Goal: Information Seeking & Learning: Check status

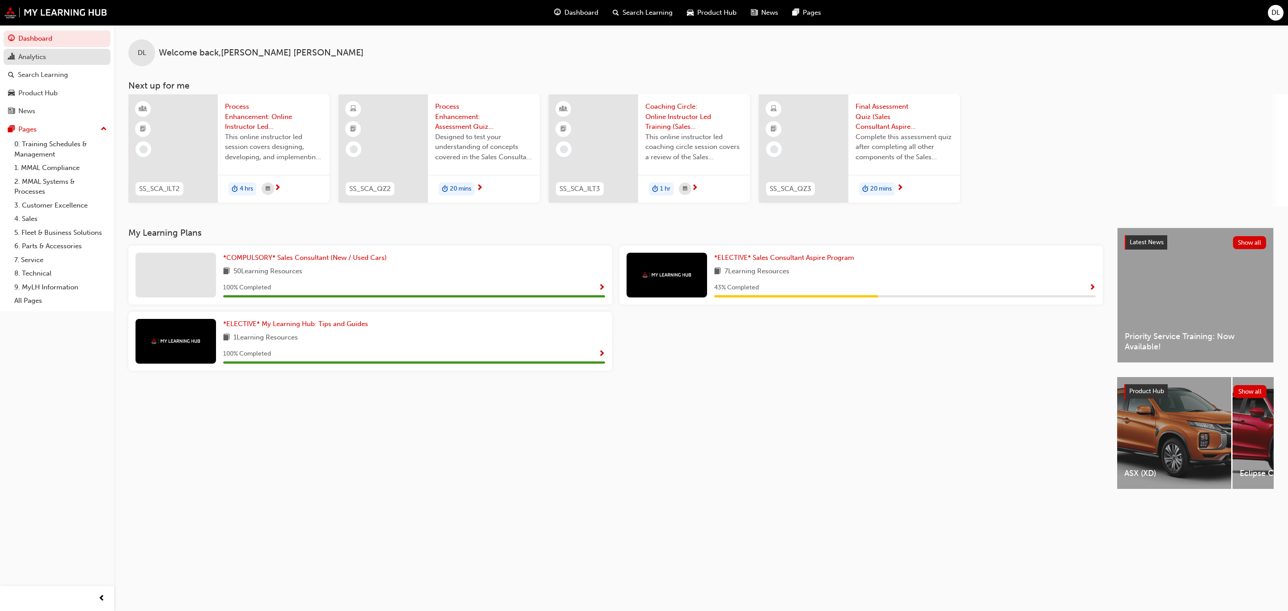
click at [40, 58] on div "Analytics" at bounding box center [32, 57] width 28 height 10
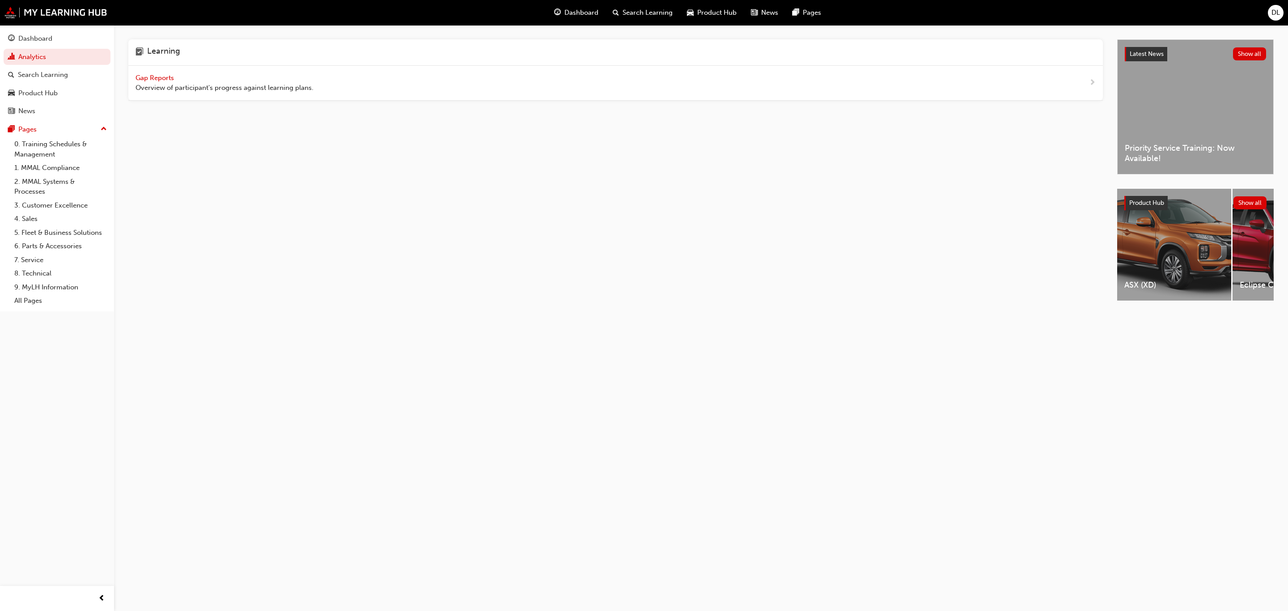
click at [168, 76] on span "Gap Reports" at bounding box center [156, 78] width 40 height 8
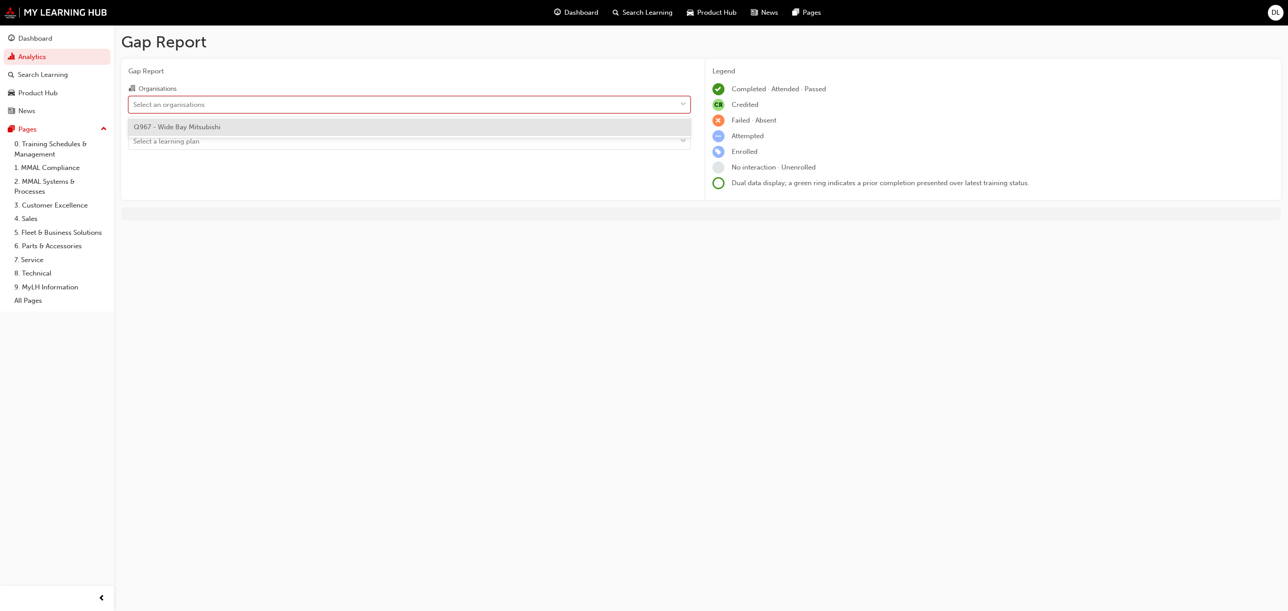
click at [172, 105] on div "Select an organisations" at bounding box center [169, 104] width 72 height 10
click at [134, 105] on input "Organisations option Q967 - Wide Bay Mitsubishi focused, 1 of 1. 1 result avail…" at bounding box center [133, 104] width 1 height 8
click at [168, 124] on span "Q967 - Wide Bay Mitsubishi" at bounding box center [177, 127] width 87 height 8
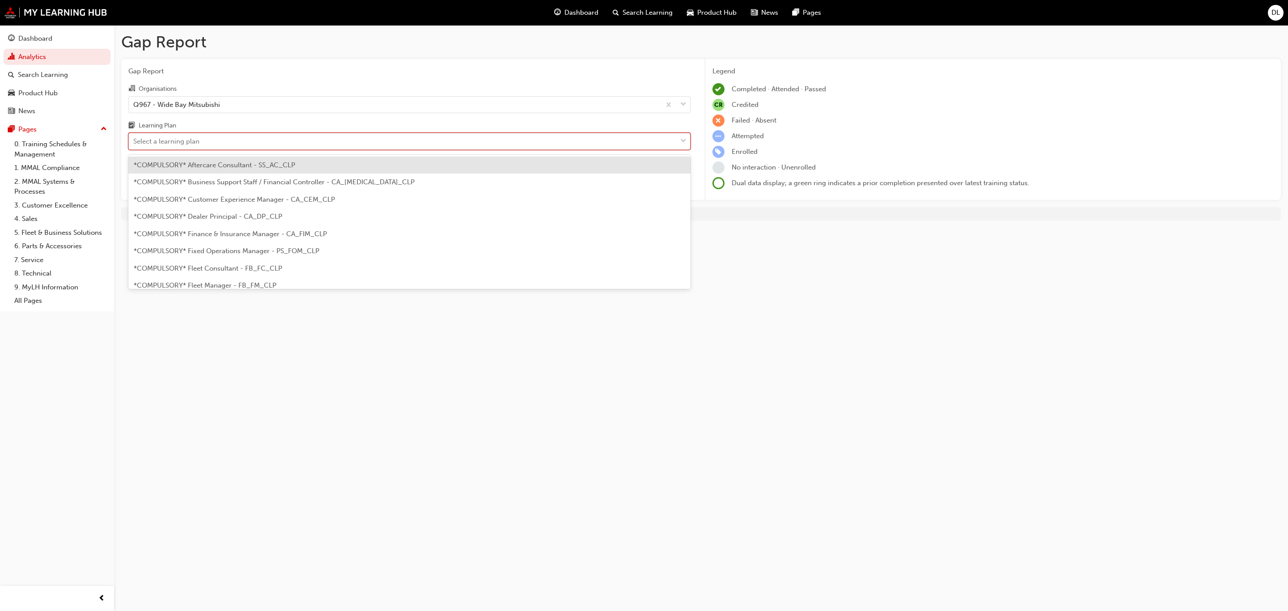
click at [213, 149] on div "Select a learning plan" at bounding box center [403, 142] width 548 height 16
click at [134, 145] on input "Learning Plan option *COMPULSORY* Aftercare Consultant - SS_AC_CLP focused, 1 o…" at bounding box center [133, 141] width 1 height 8
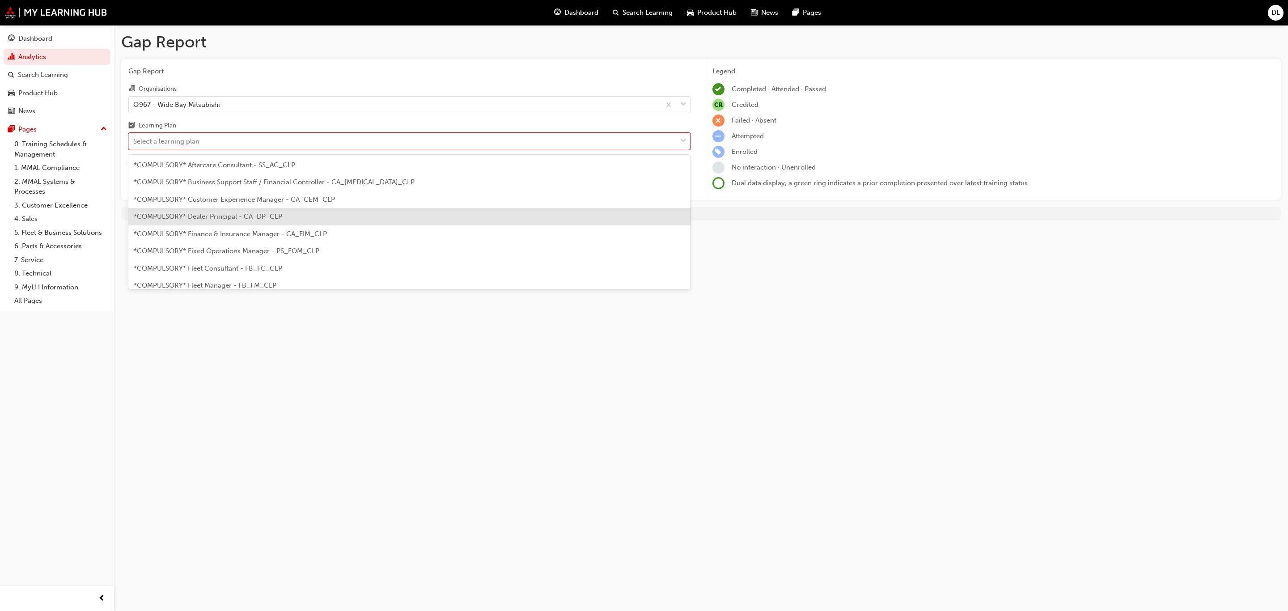
click at [246, 220] on div "*COMPULSORY* Dealer Principal - CA_DP_CLP" at bounding box center [409, 216] width 562 height 17
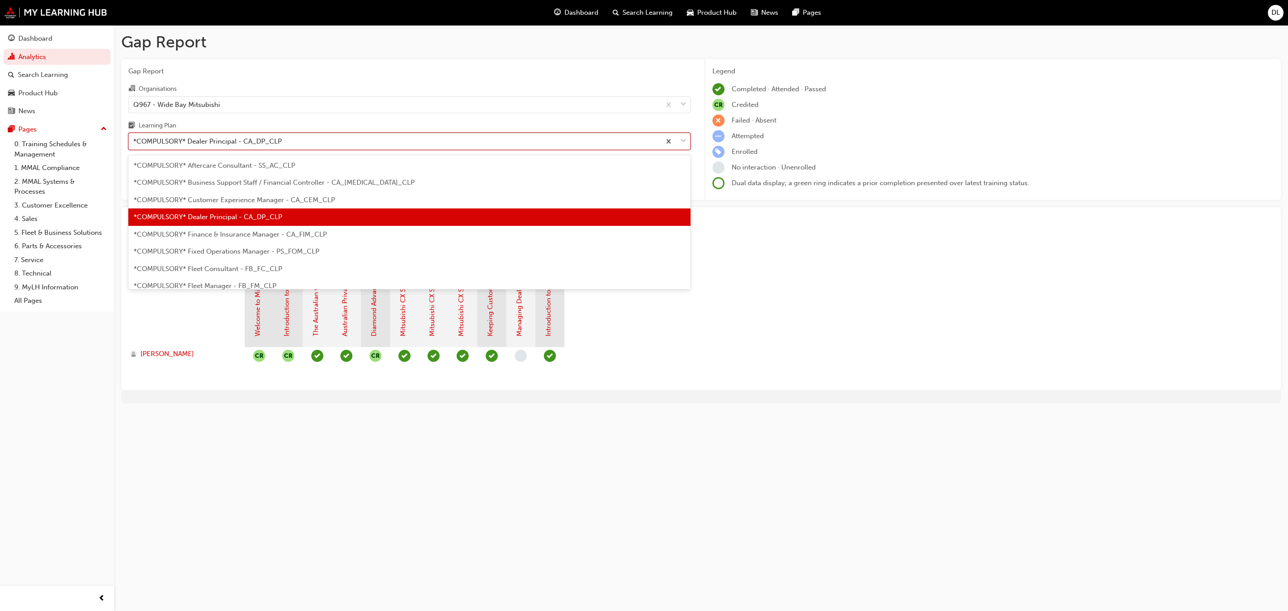
click at [274, 140] on div "*COMPULSORY* Dealer Principal - CA_DP_CLP" at bounding box center [207, 141] width 148 height 10
click at [134, 140] on input "Learning Plan option *COMPULSORY* Dealer Principal - CA_DP_CLP, selected. optio…" at bounding box center [133, 141] width 1 height 8
click at [237, 284] on span "*COMPULSORY* Fleet Manager - FB_FM_CLP" at bounding box center [205, 286] width 143 height 8
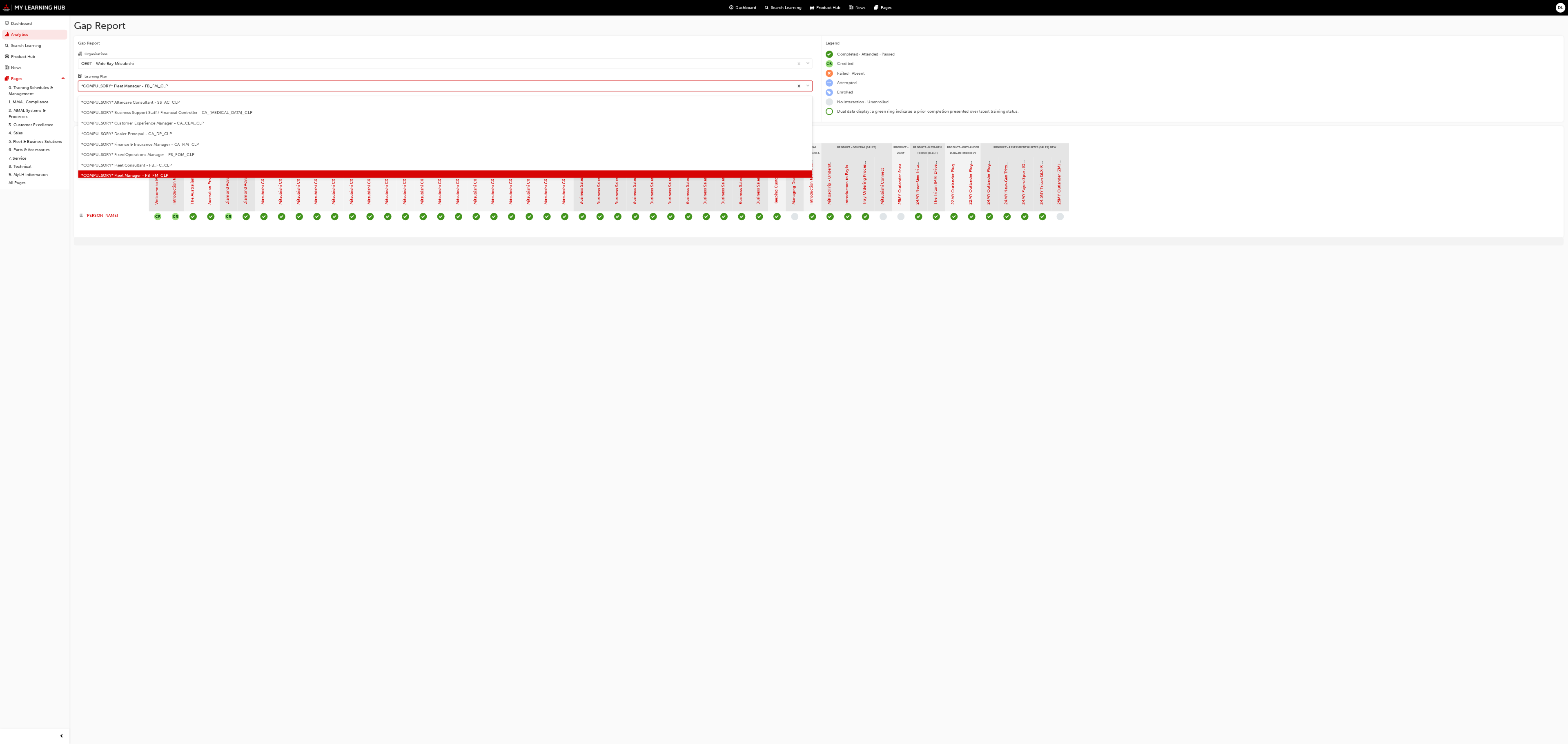
scroll to position [10, 0]
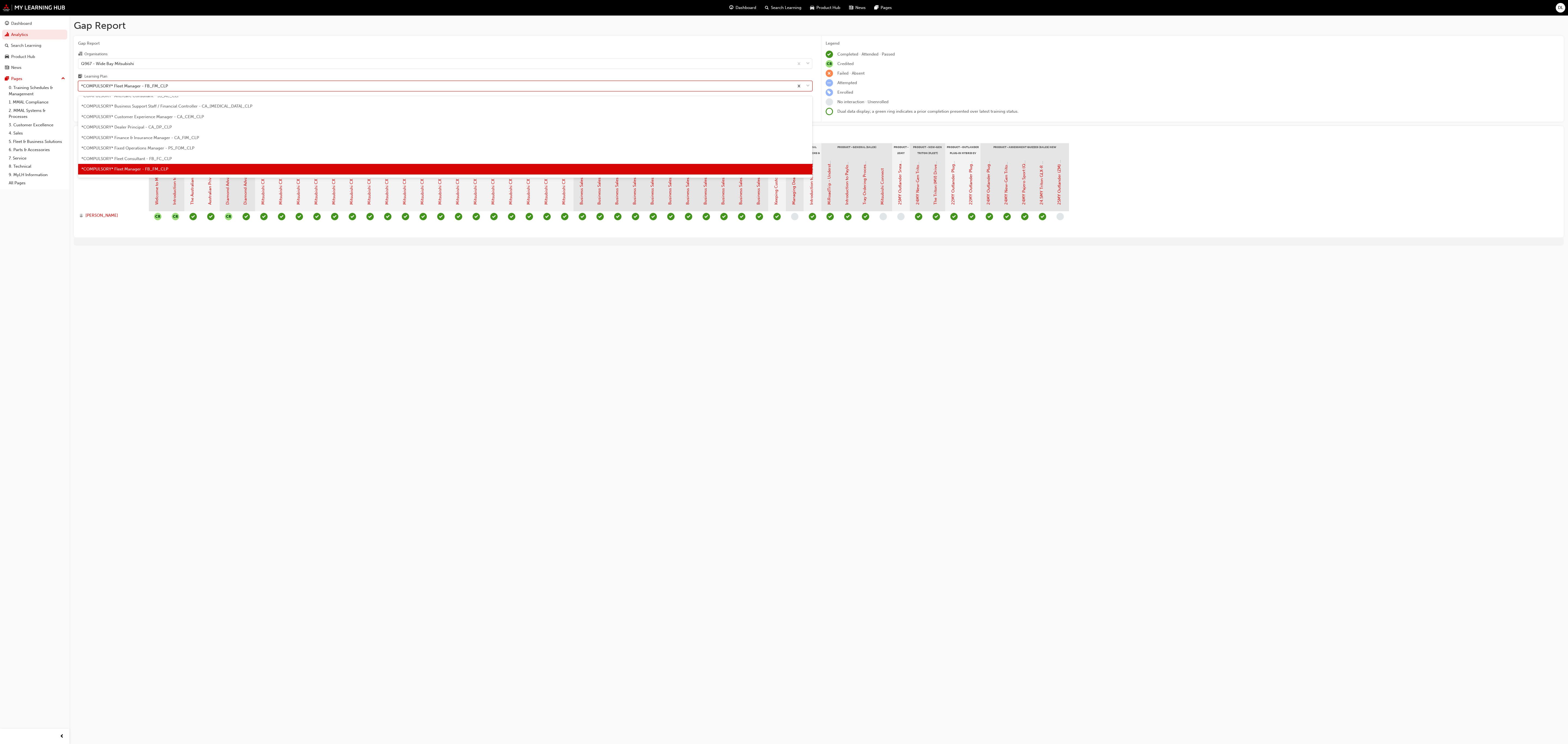
click at [159, 89] on div "*COMPULSORY* Fleet Manager - FB_FM_CLP" at bounding box center [124, 86] width 87 height 6
click at [82, 88] on input "Learning Plan option *COMPULSORY* Fleet Manager - FB_FM_CLP, selected. option *…" at bounding box center [81, 86] width 1 height 5
click at [160, 125] on span "*COMPULSORY* Dealer Principal - CA_DP_CLP" at bounding box center [127, 127] width 90 height 5
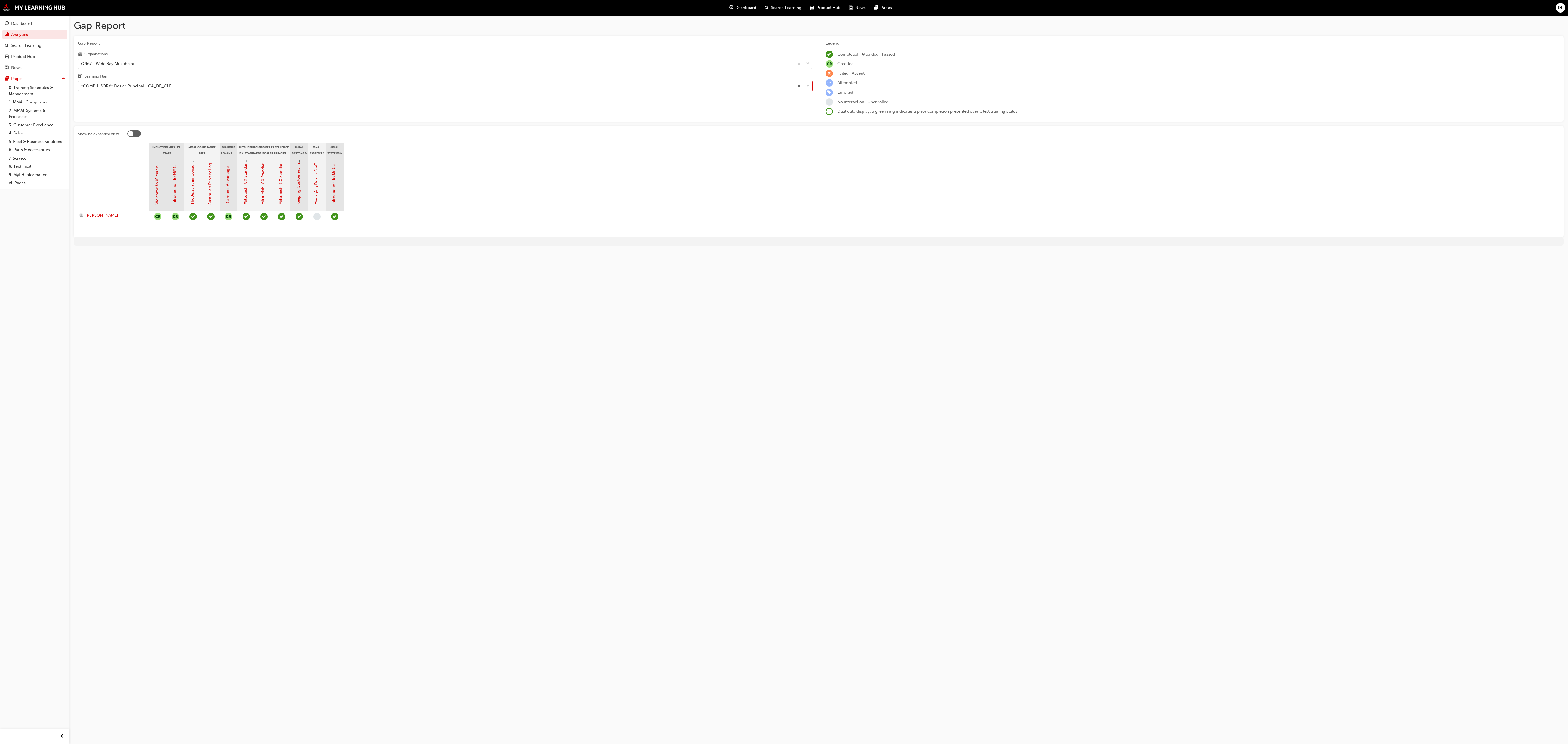
click at [201, 84] on div "*COMPULSORY* Dealer Principal - CA_DP_CLP" at bounding box center [436, 86] width 716 height 10
click at [82, 84] on input "Learning Plan option *COMPULSORY* Dealer Principal - CA_DP_CLP, selected. 0 res…" at bounding box center [81, 86] width 1 height 5
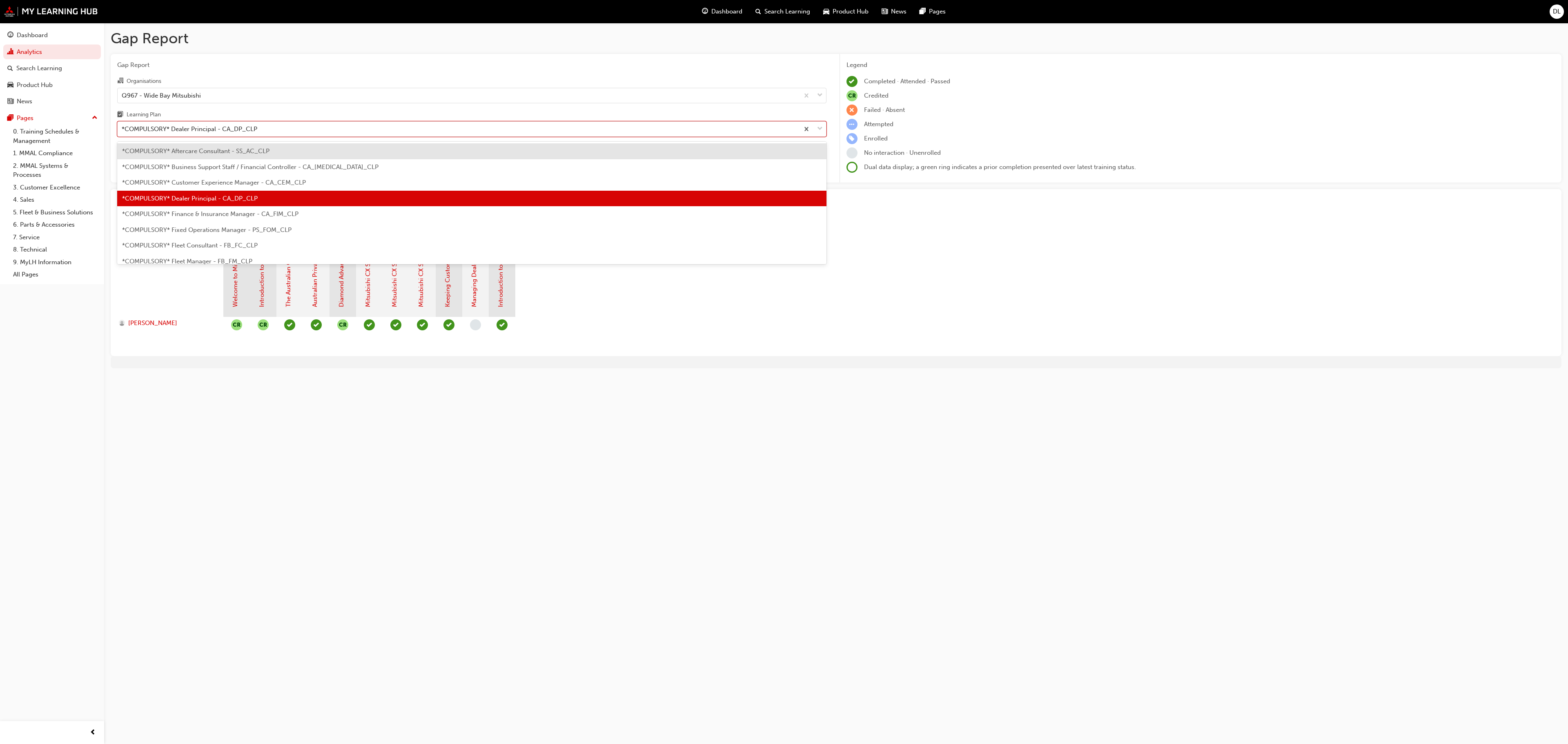
click at [210, 258] on span "*COMPULSORY* Fleet Manager - FB_FM_CLP" at bounding box center [187, 261] width 131 height 7
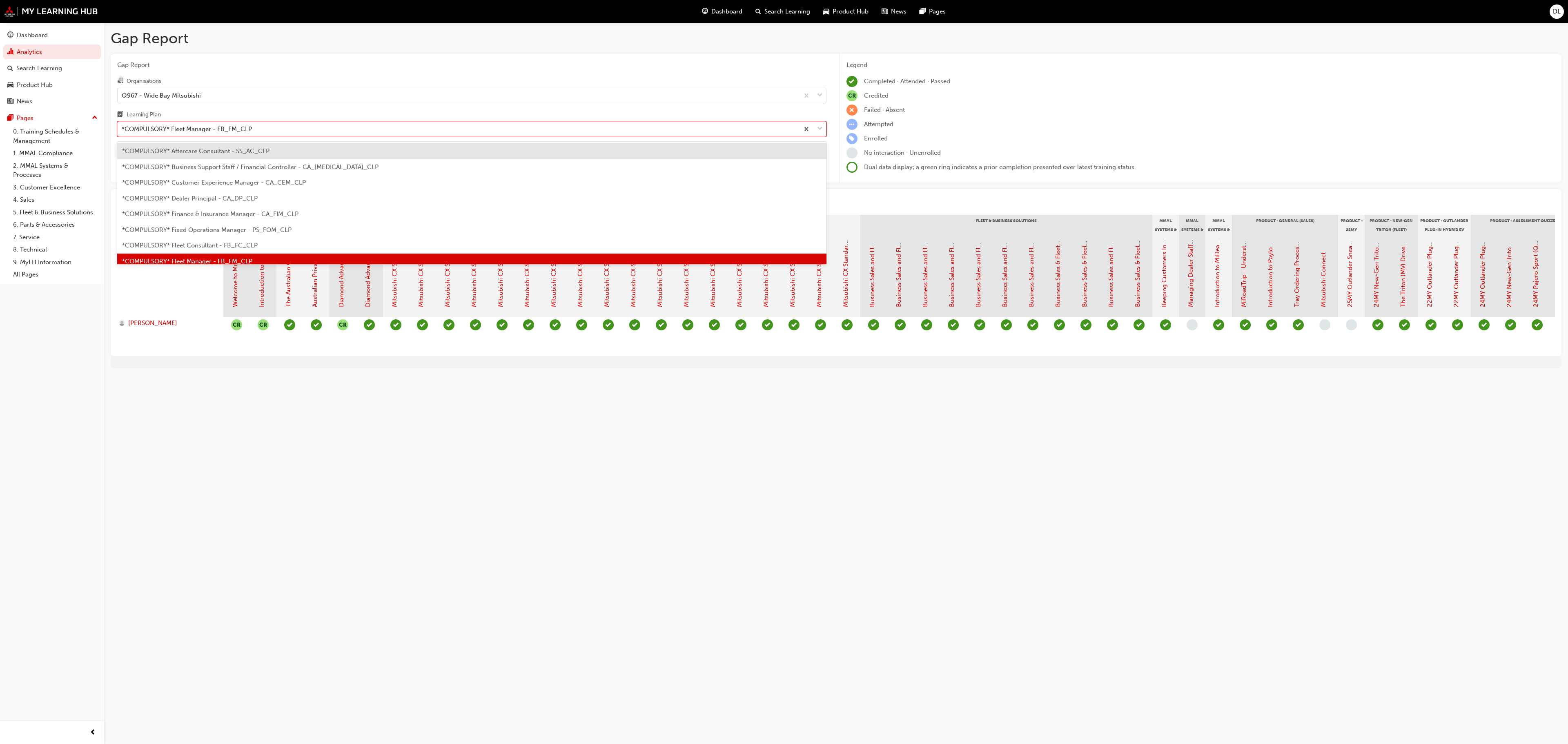
click at [251, 125] on div "*COMPULSORY* Fleet Manager - FB_FM_CLP" at bounding box center [186, 129] width 131 height 9
click at [122, 125] on input "Learning Plan option *COMPULSORY* Fleet Manager - FB_FM_CLP, selected. option *…" at bounding box center [121, 129] width 1 height 7
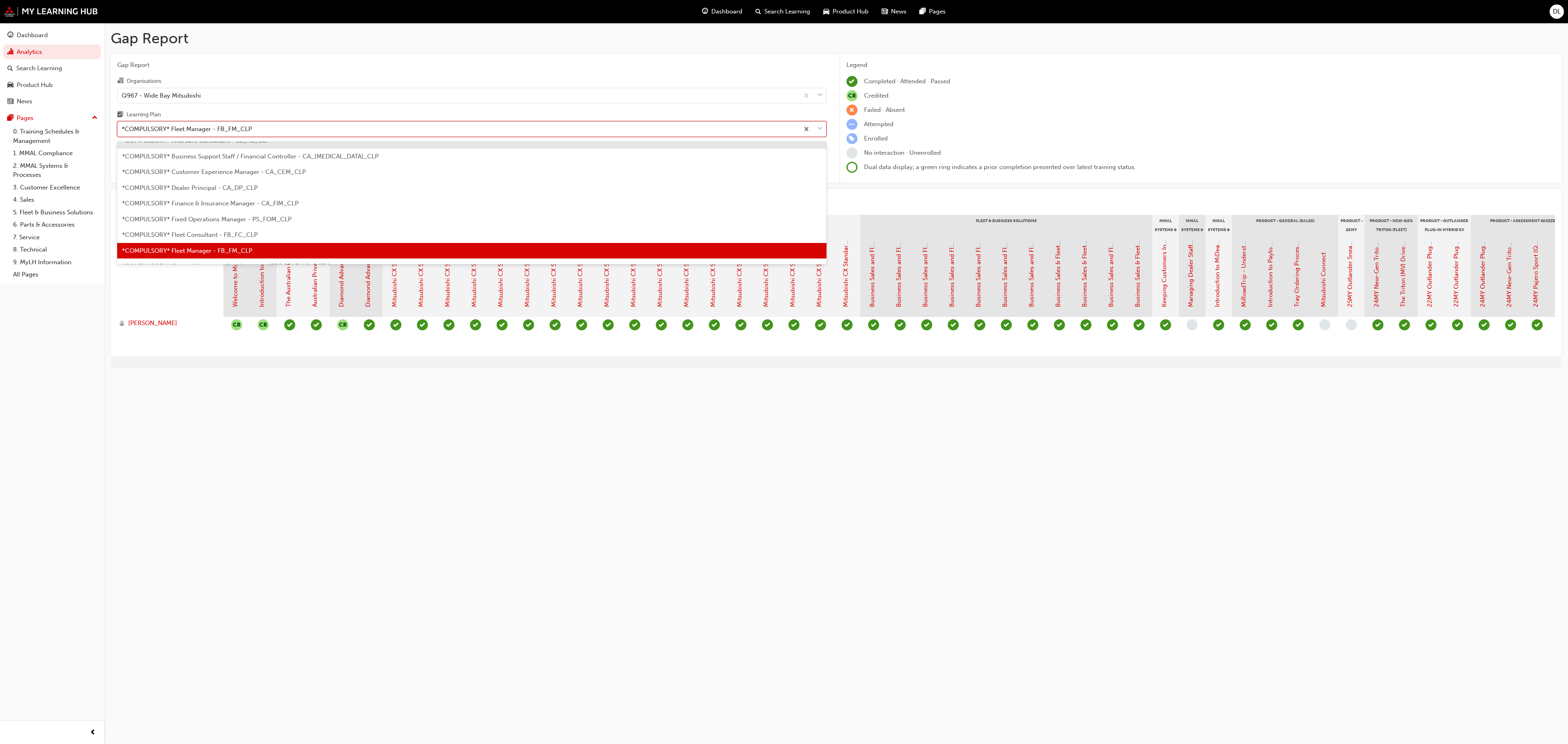
scroll to position [92, 0]
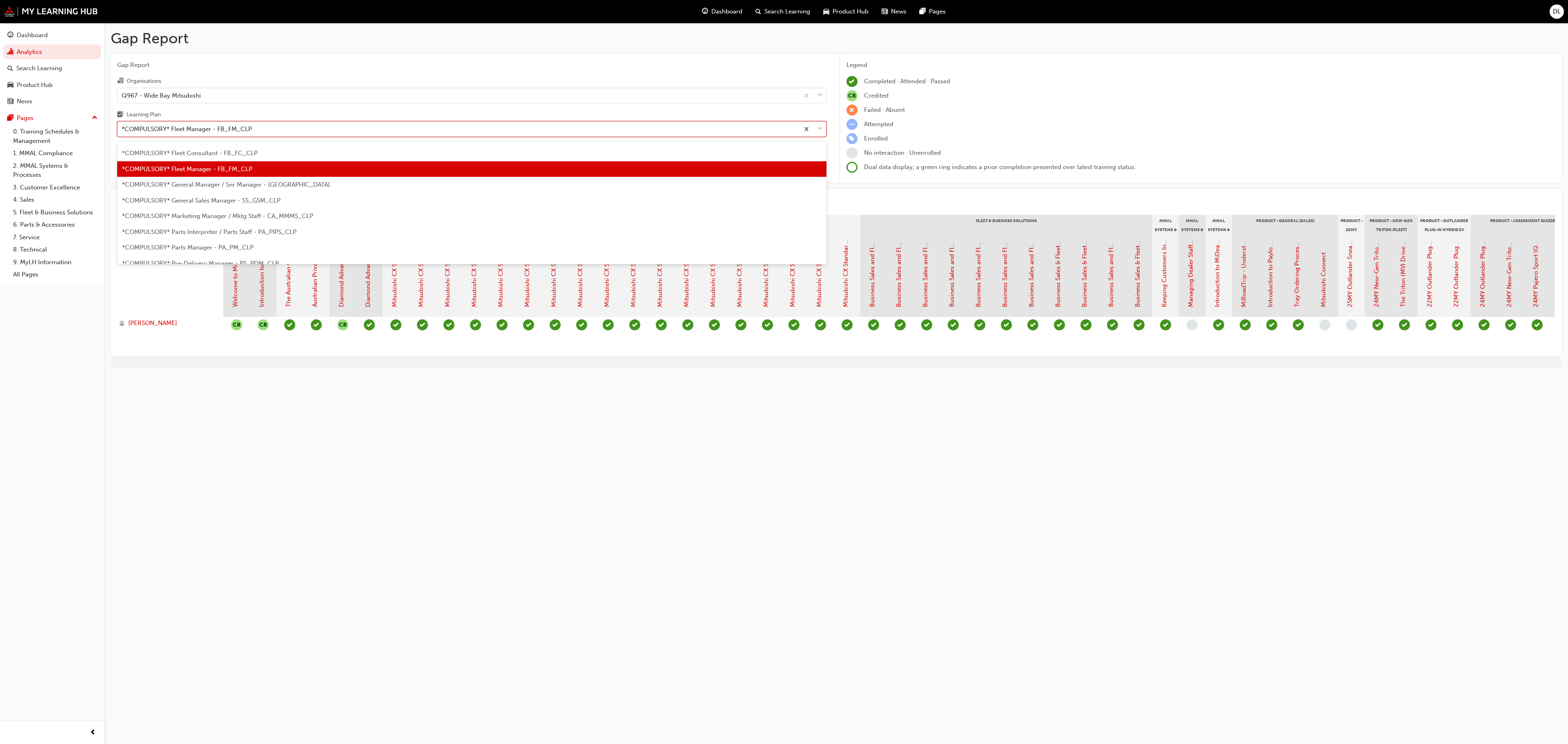
click at [235, 197] on span "*COMPULSORY* General Sales Manager - SS_GSM_CLP" at bounding box center [202, 201] width 159 height 7
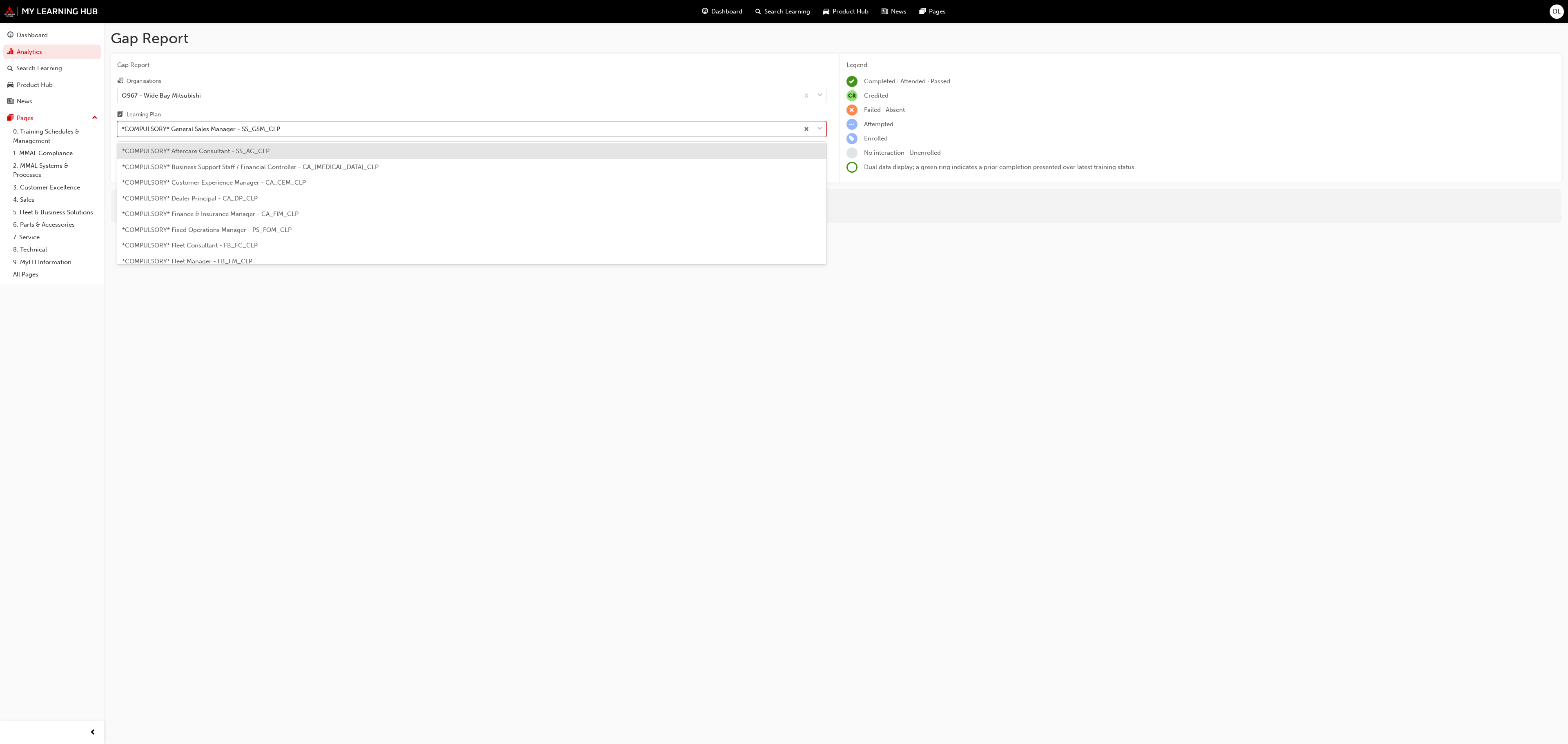
click at [292, 128] on div "*COMPULSORY* General Sales Manager - SS_GSM_CLP" at bounding box center [458, 130] width 681 height 15
click at [122, 128] on input "Learning Plan option *COMPULSORY* General Sales Manager - SS_GSM_CLP, selected.…" at bounding box center [121, 129] width 1 height 7
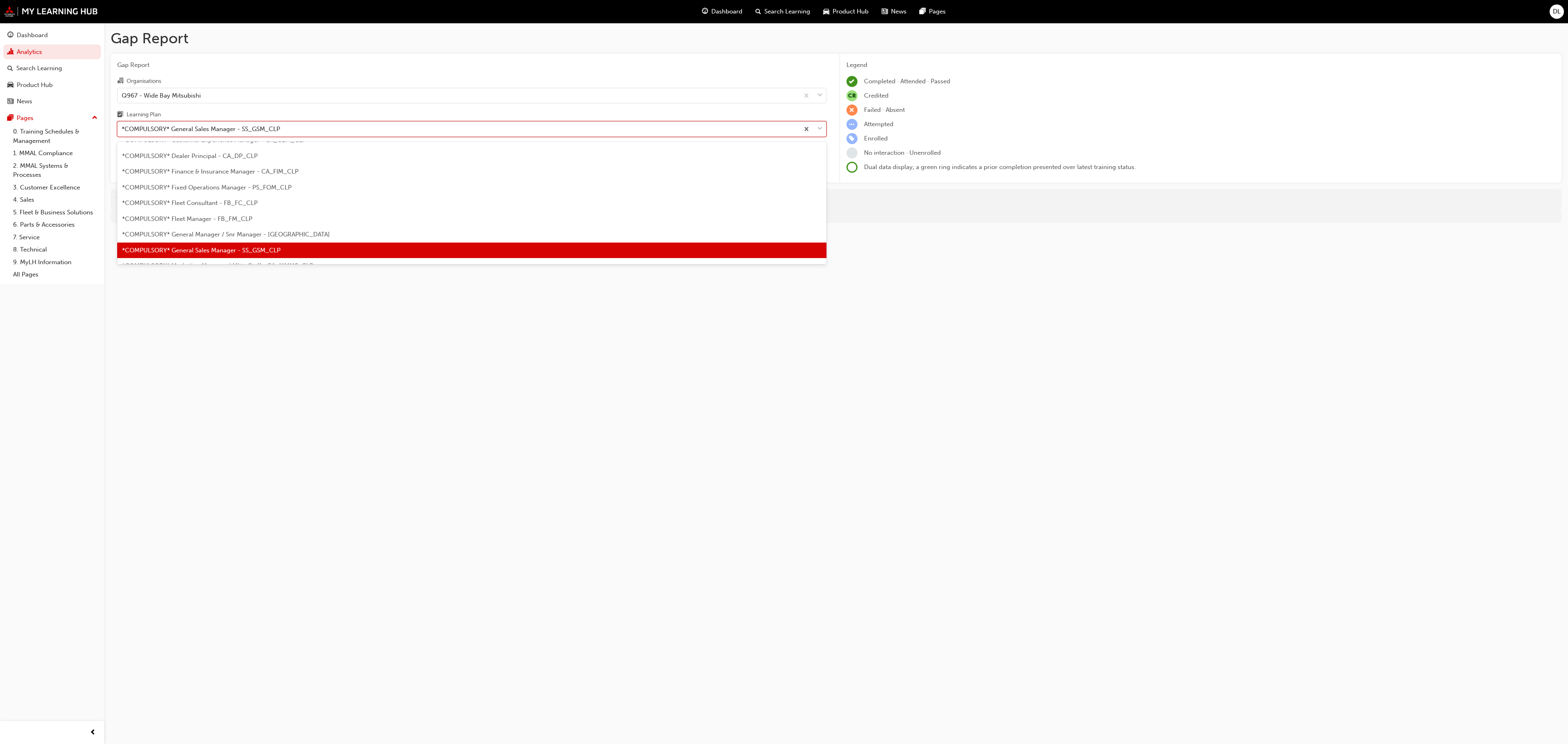
click at [231, 227] on div "*COMPULSORY* General Manager / Snr Manager - [GEOGRAPHIC_DATA]" at bounding box center [471, 234] width 710 height 16
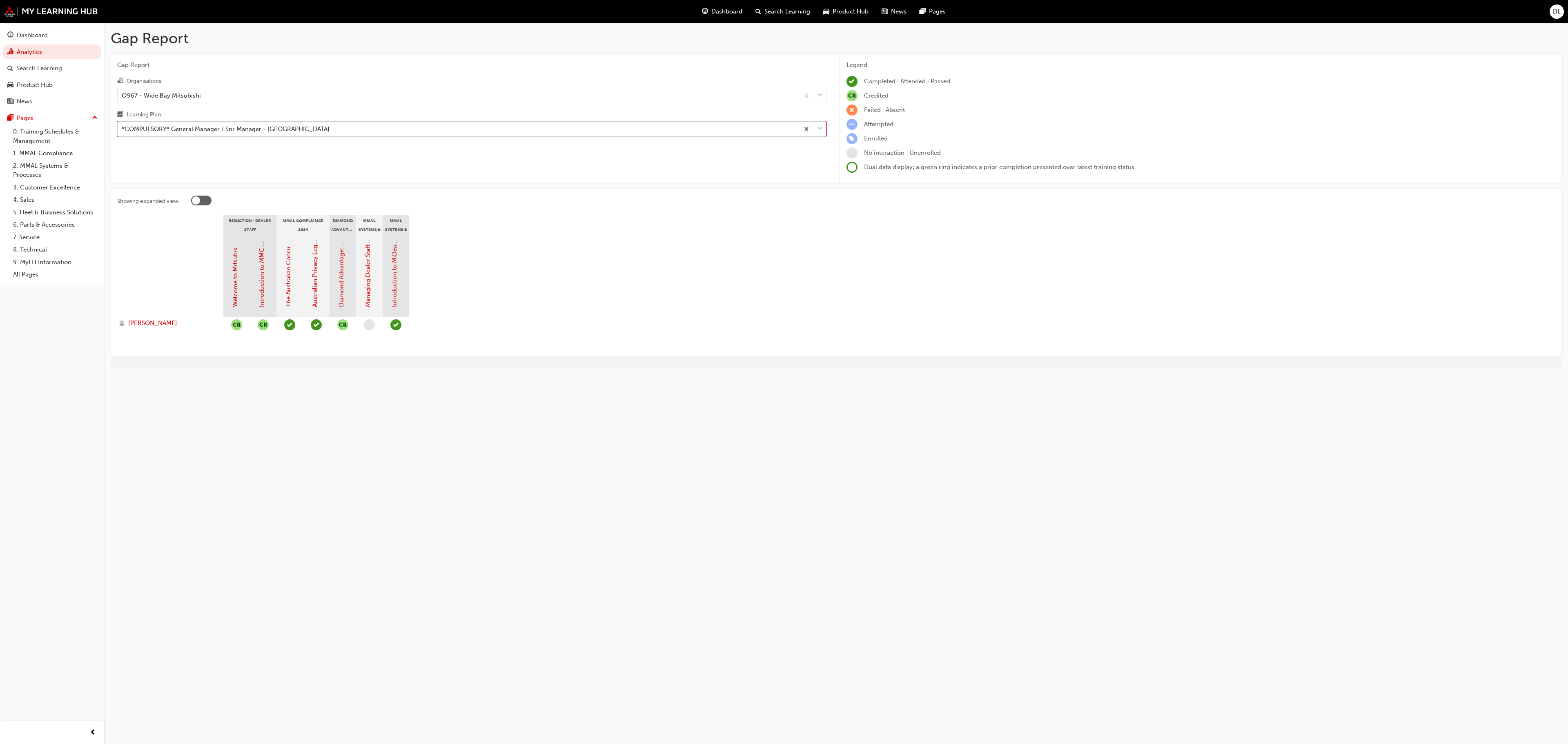
click at [226, 126] on div "*COMPULSORY* General Manager / Snr Manager - [GEOGRAPHIC_DATA]" at bounding box center [226, 129] width 208 height 9
click at [122, 126] on input "Learning Plan option *COMPULSORY* General Manager / Snr Manager - [GEOGRAPHIC_D…" at bounding box center [121, 129] width 1 height 7
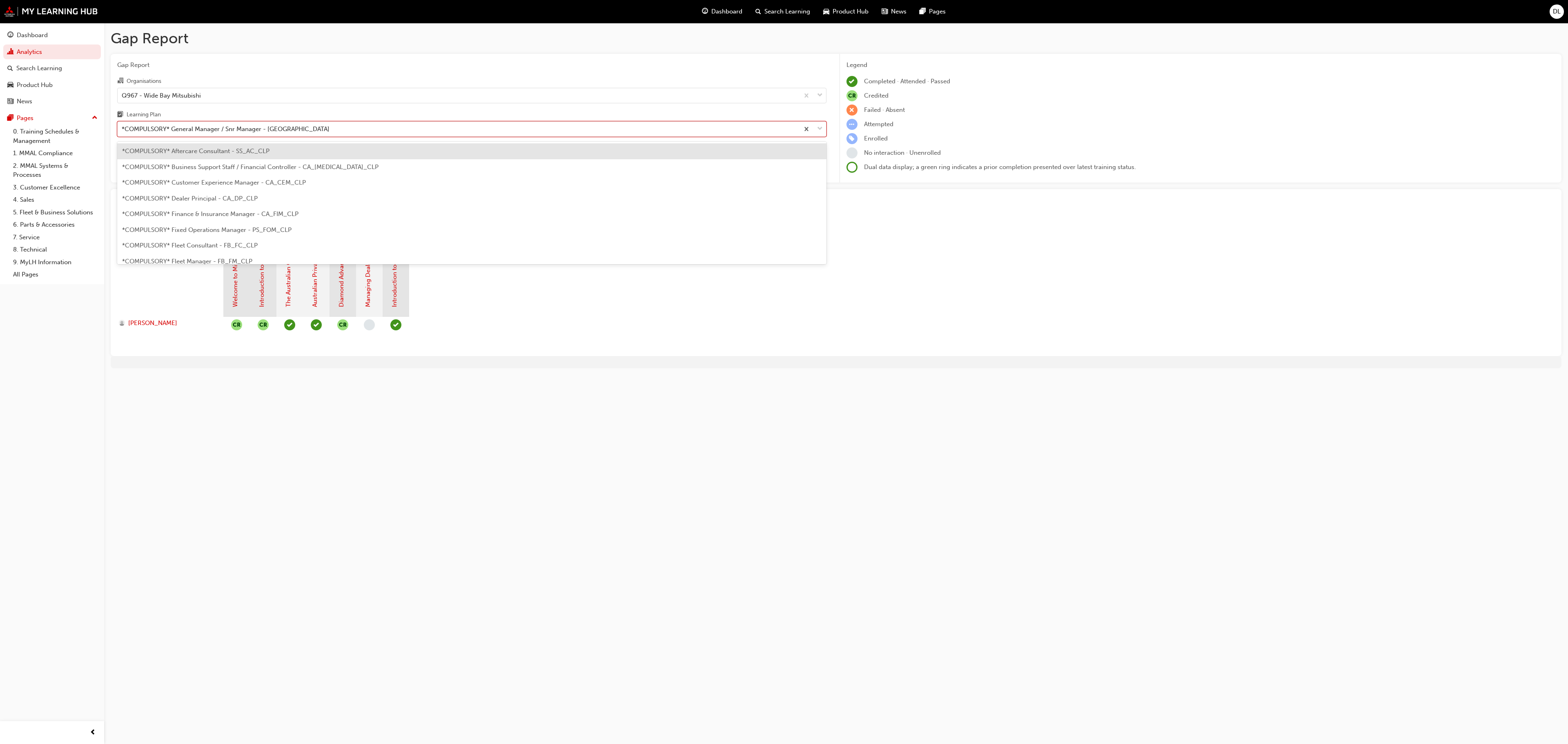
scroll to position [26, 0]
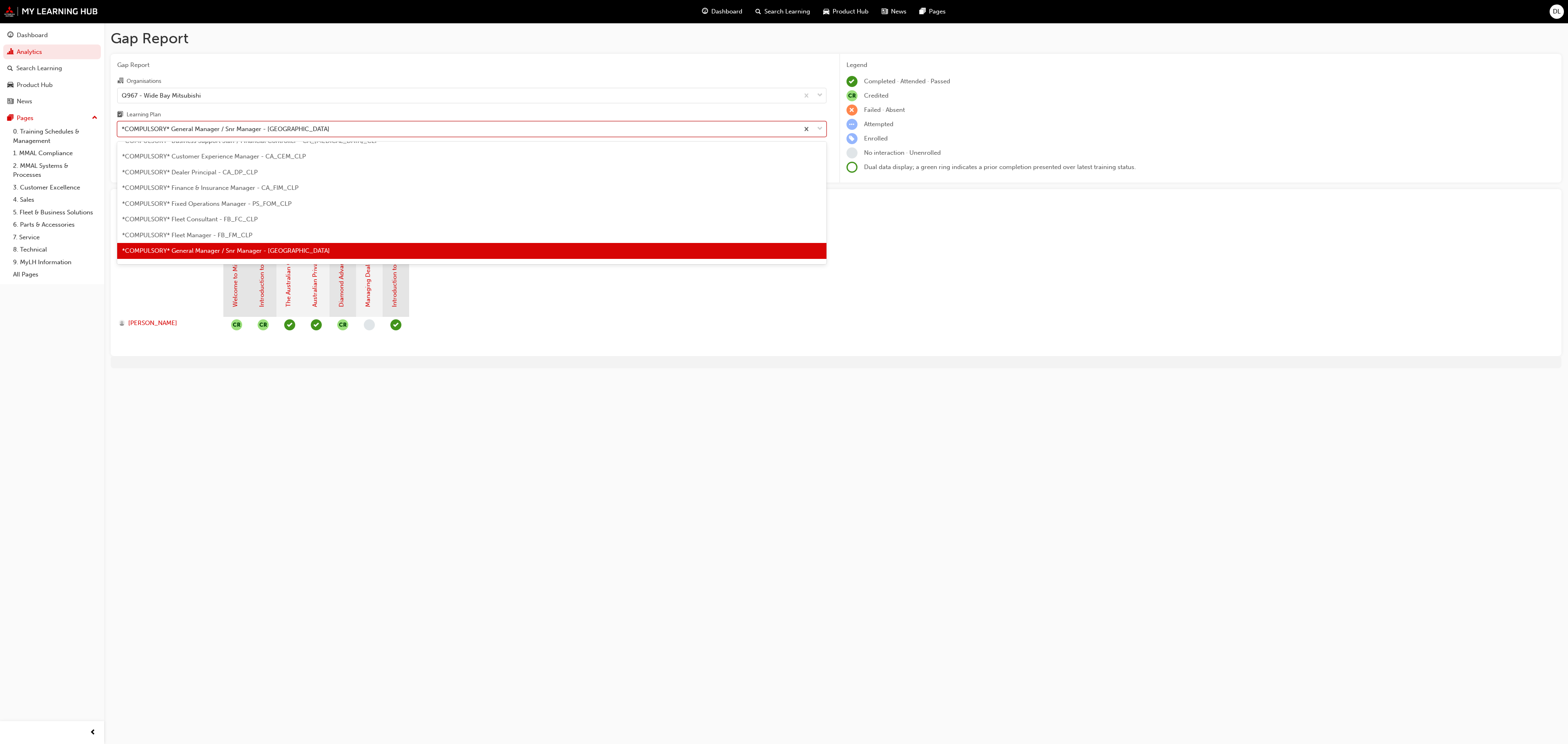
click at [226, 172] on span "*COMPULSORY* Dealer Principal - CA_DP_CLP" at bounding box center [190, 173] width 135 height 7
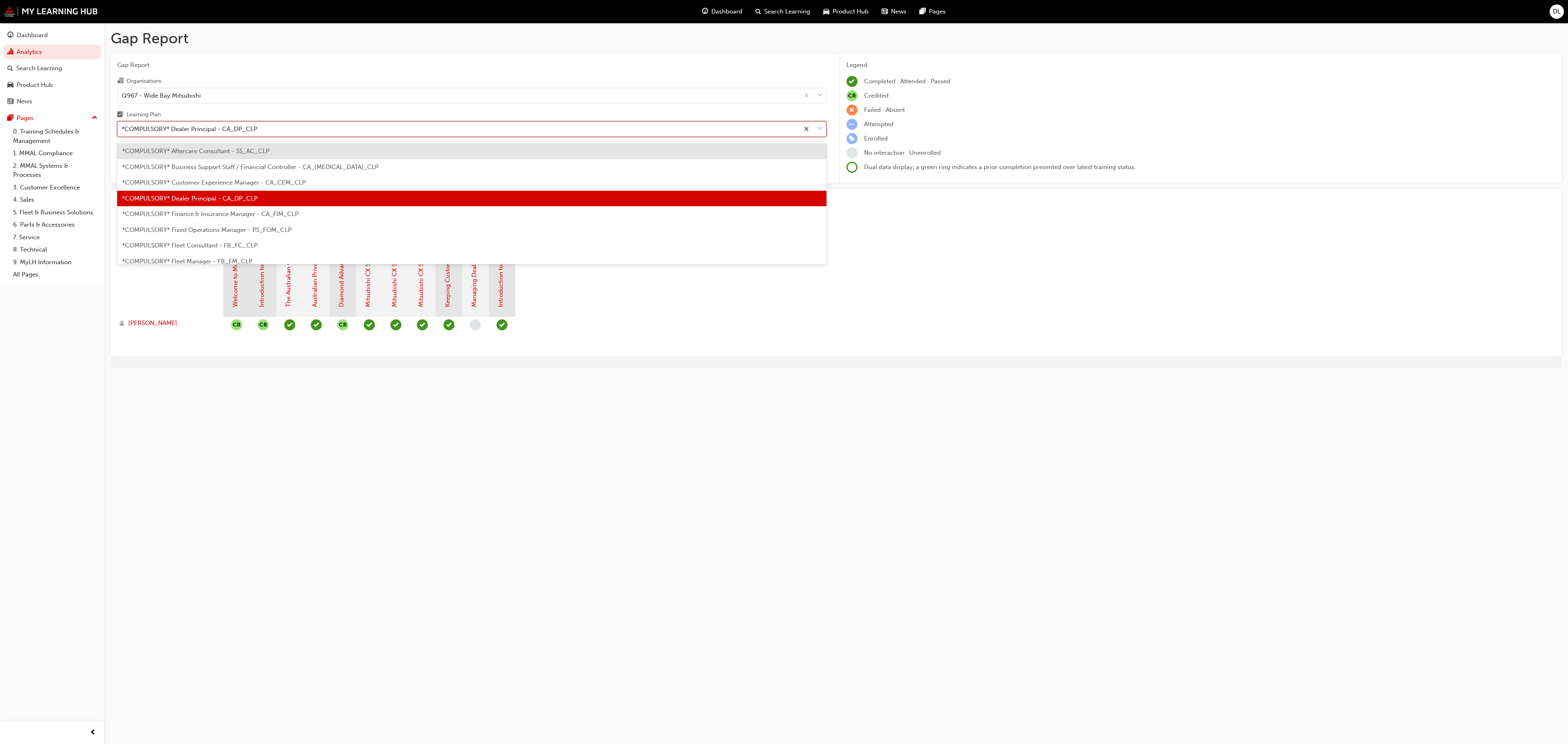
click at [204, 128] on div "*COMPULSORY* Dealer Principal - CA_DP_CLP" at bounding box center [189, 129] width 135 height 9
click at [122, 128] on input "Learning Plan option *COMPULSORY* Dealer Principal - CA_DP_CLP, selected. optio…" at bounding box center [121, 129] width 1 height 7
click at [213, 257] on span "*COMPULSORY* Fleet Manager - FB_FM_CLP" at bounding box center [187, 261] width 131 height 7
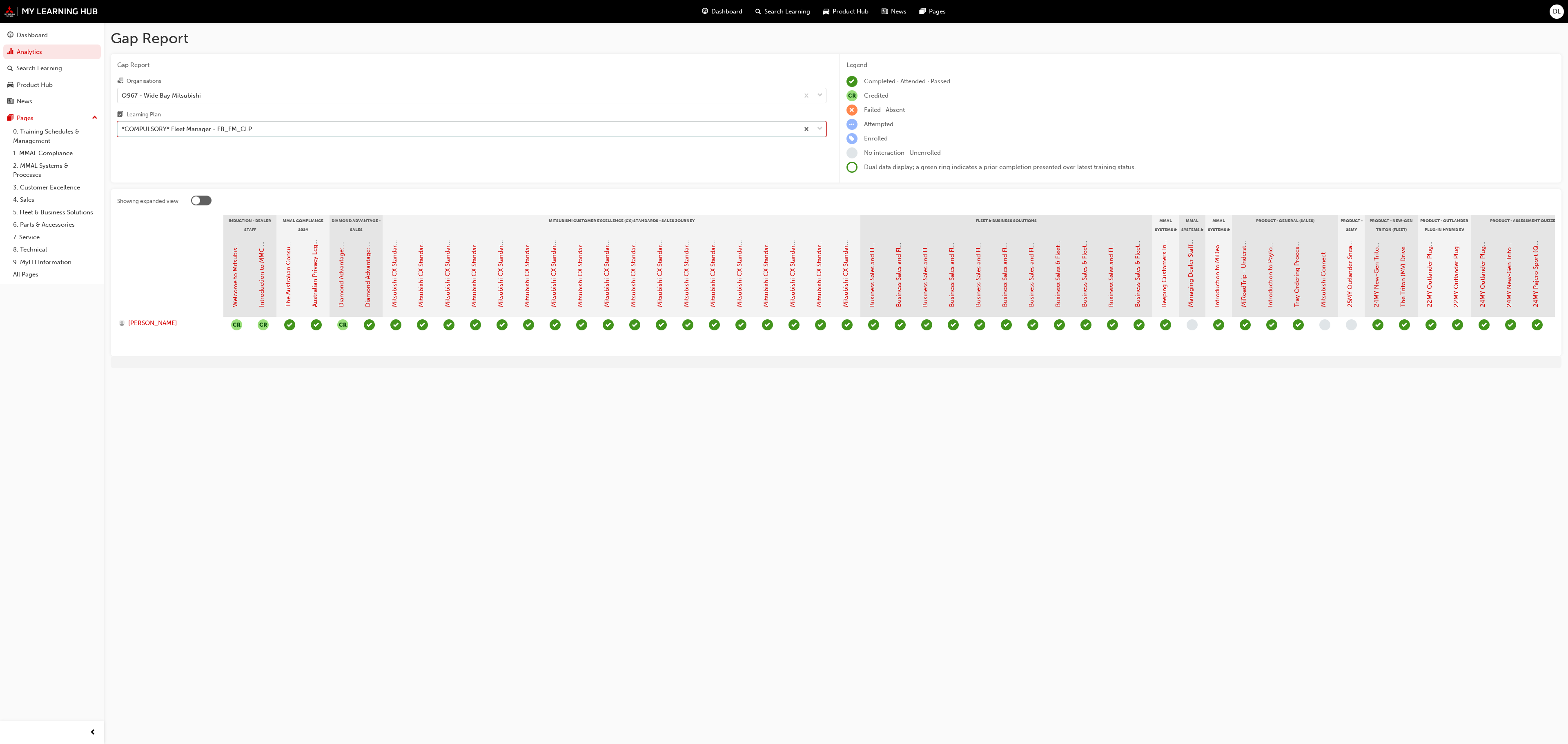
click at [259, 128] on div "*COMPULSORY* Fleet Manager - FB_FM_CLP" at bounding box center [458, 130] width 681 height 15
click at [122, 128] on input "Learning Plan option *COMPULSORY* Fleet Manager - FB_FM_CLP, selected. 0 result…" at bounding box center [121, 129] width 1 height 7
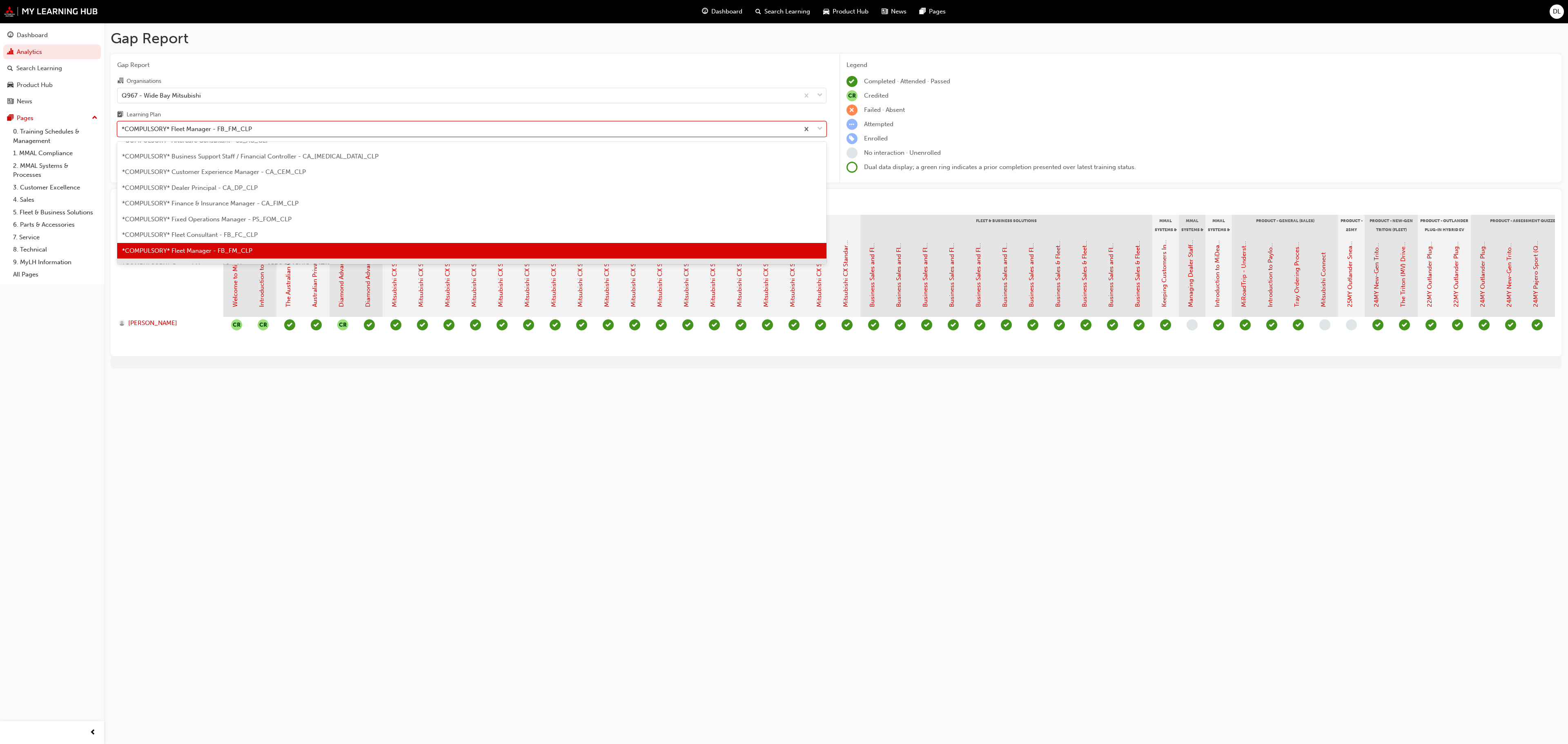
scroll to position [92, 0]
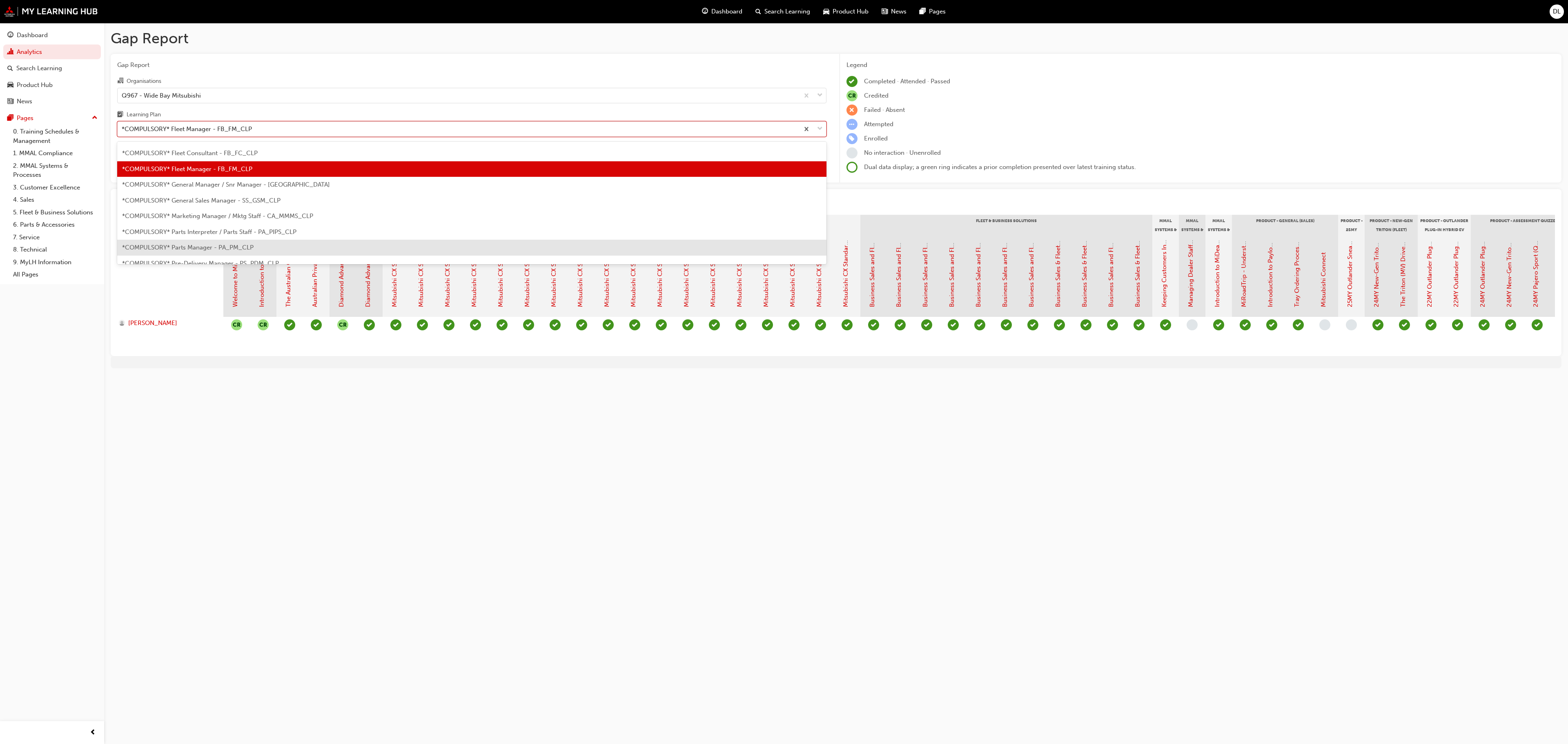
click at [221, 246] on span "*COMPULSORY* Parts Manager - PA_PM_CLP" at bounding box center [188, 247] width 132 height 7
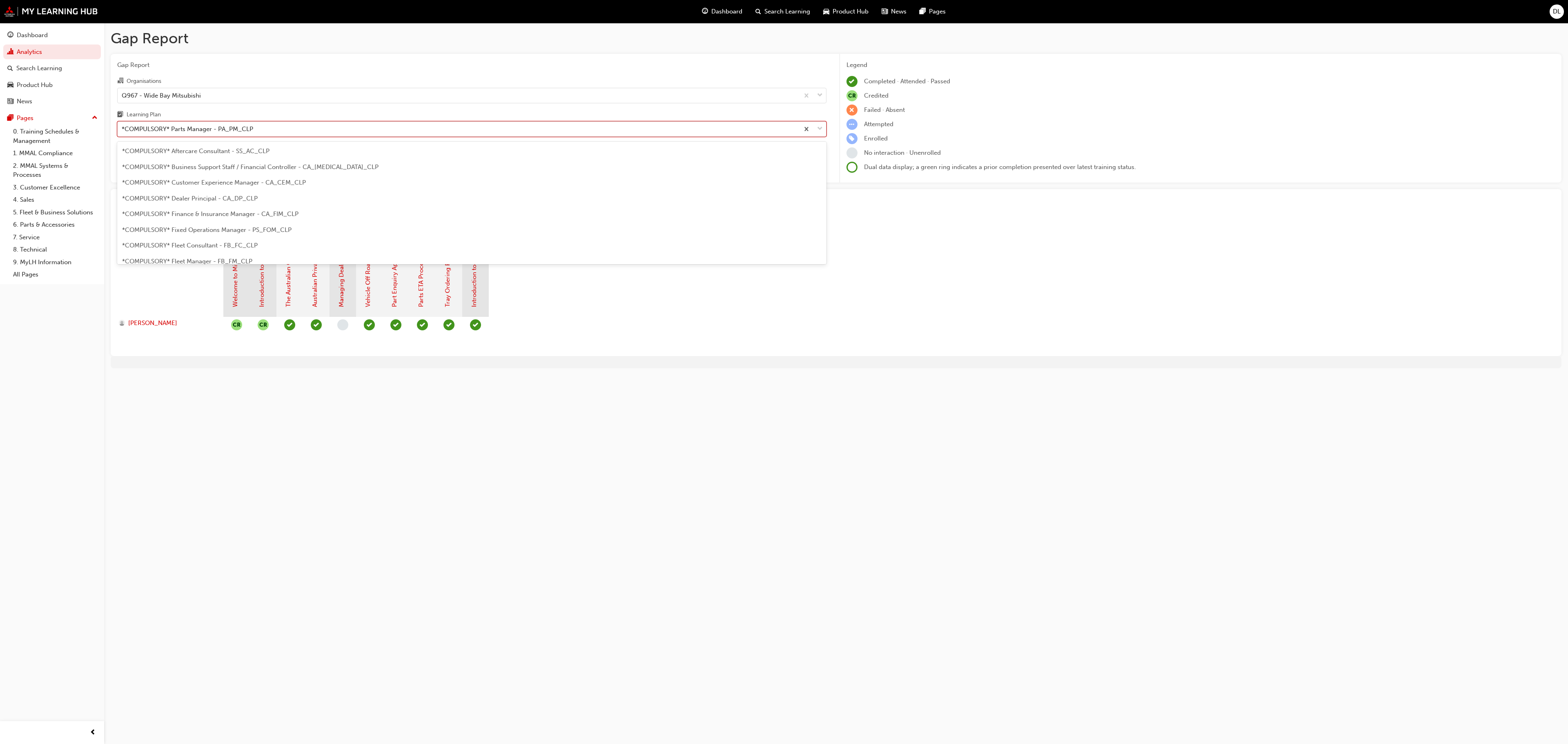
click at [315, 122] on div "*COMPULSORY* Parts Manager - PA_PM_CLP" at bounding box center [458, 130] width 681 height 15
click at [122, 125] on input "Learning Plan option *COMPULSORY* Parts Manager - PA_PM_CLP, selected. option *…" at bounding box center [121, 129] width 1 height 7
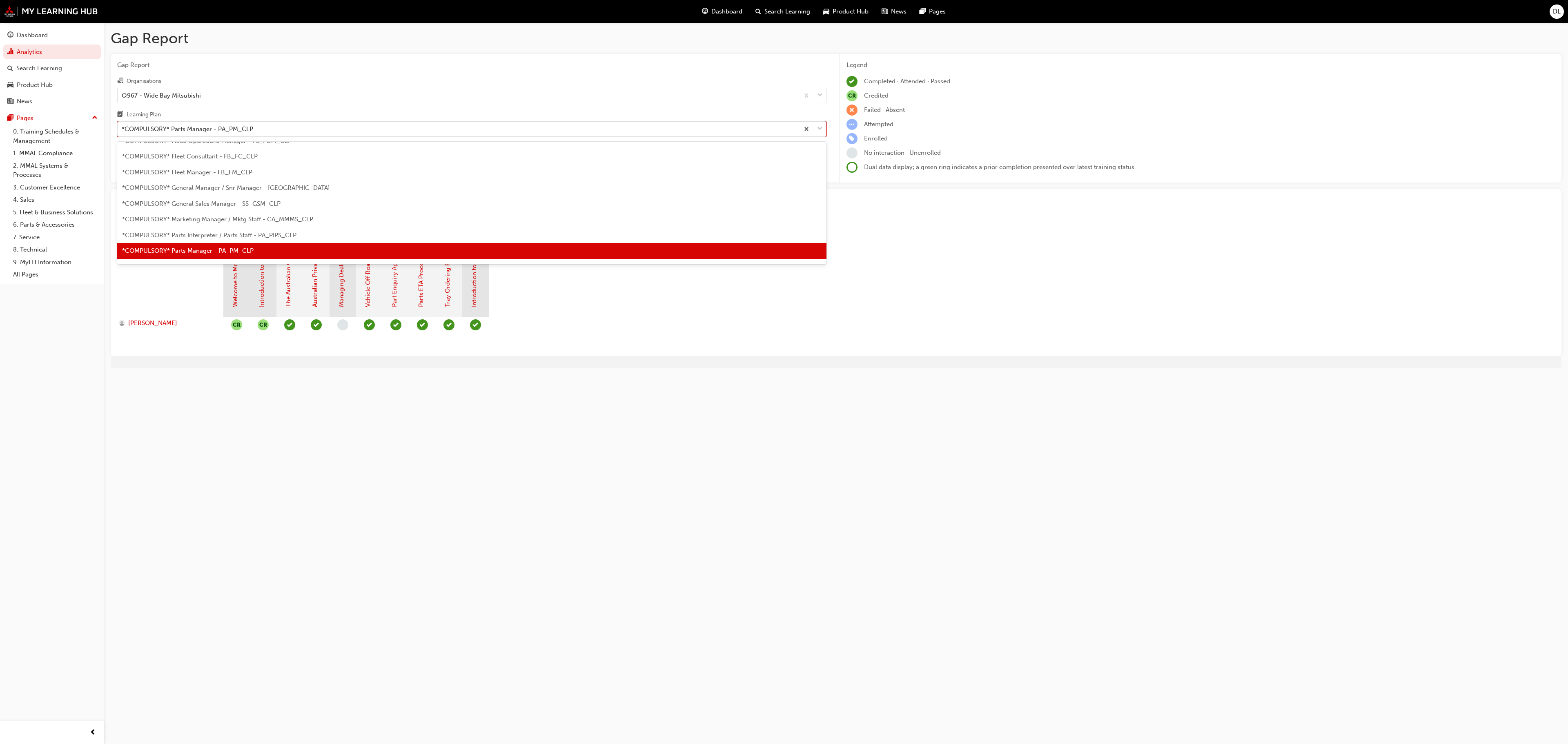
scroll to position [171, 0]
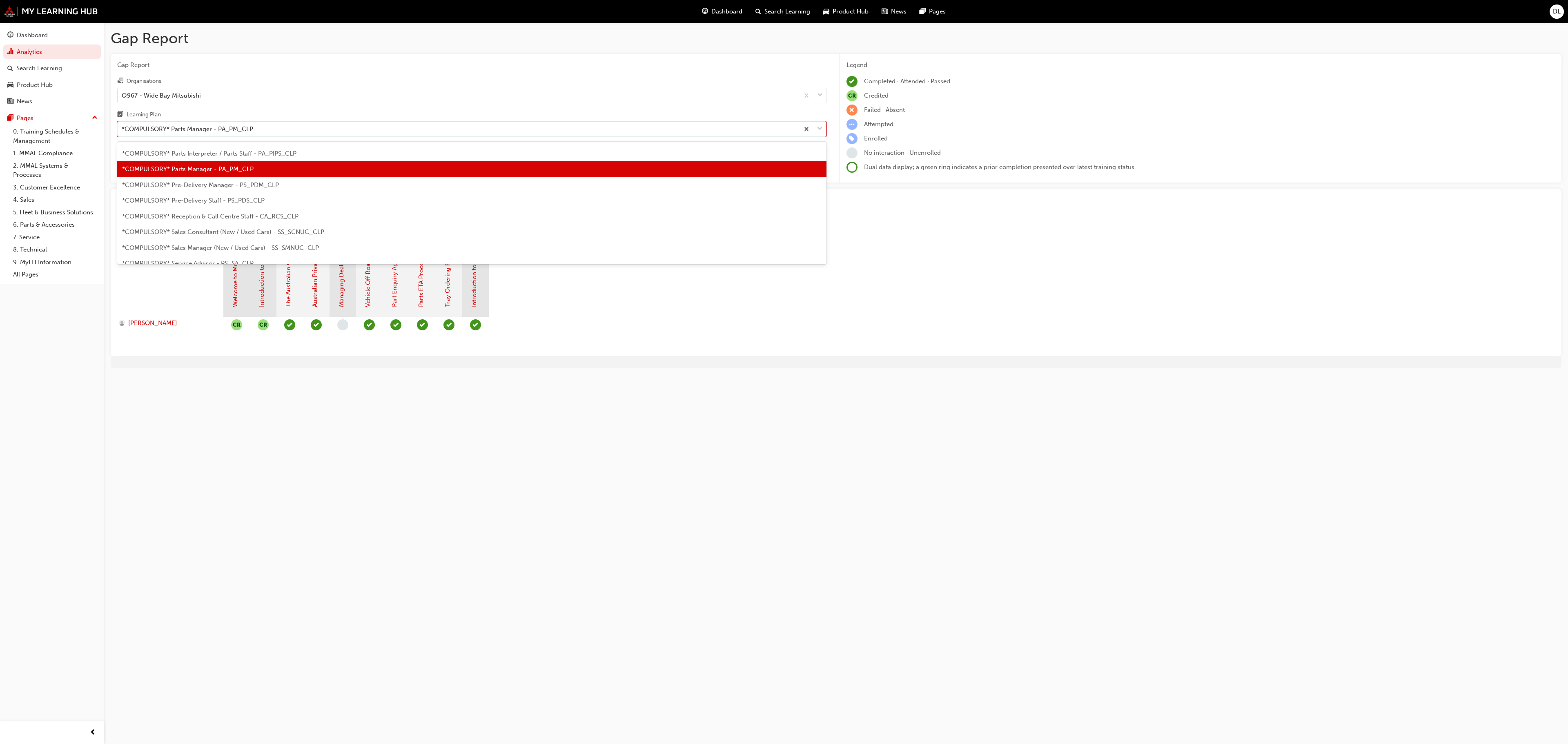
click at [248, 152] on span "*COMPULSORY* Parts Interpreter / Parts Staff - PA_PIPS_CLP" at bounding box center [209, 153] width 174 height 7
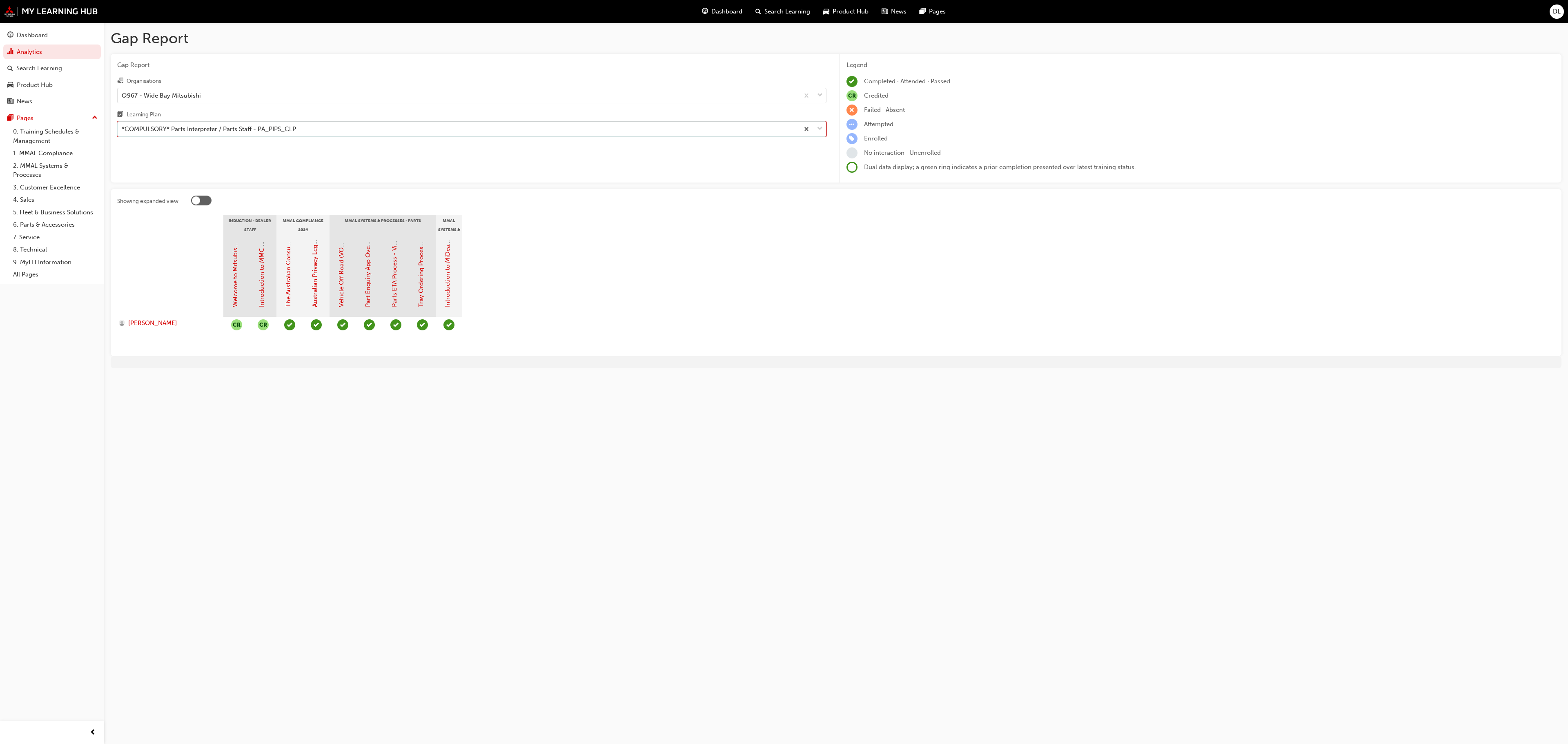
click at [257, 124] on div "*COMPULSORY* Parts Interpreter / Parts Staff - PA_PIPS_CLP" at bounding box center [458, 130] width 681 height 15
click at [122, 125] on input "Learning Plan option *COMPULSORY* Parts Interpreter / Parts Staff - PA_PIPS_CLP…" at bounding box center [121, 129] width 1 height 7
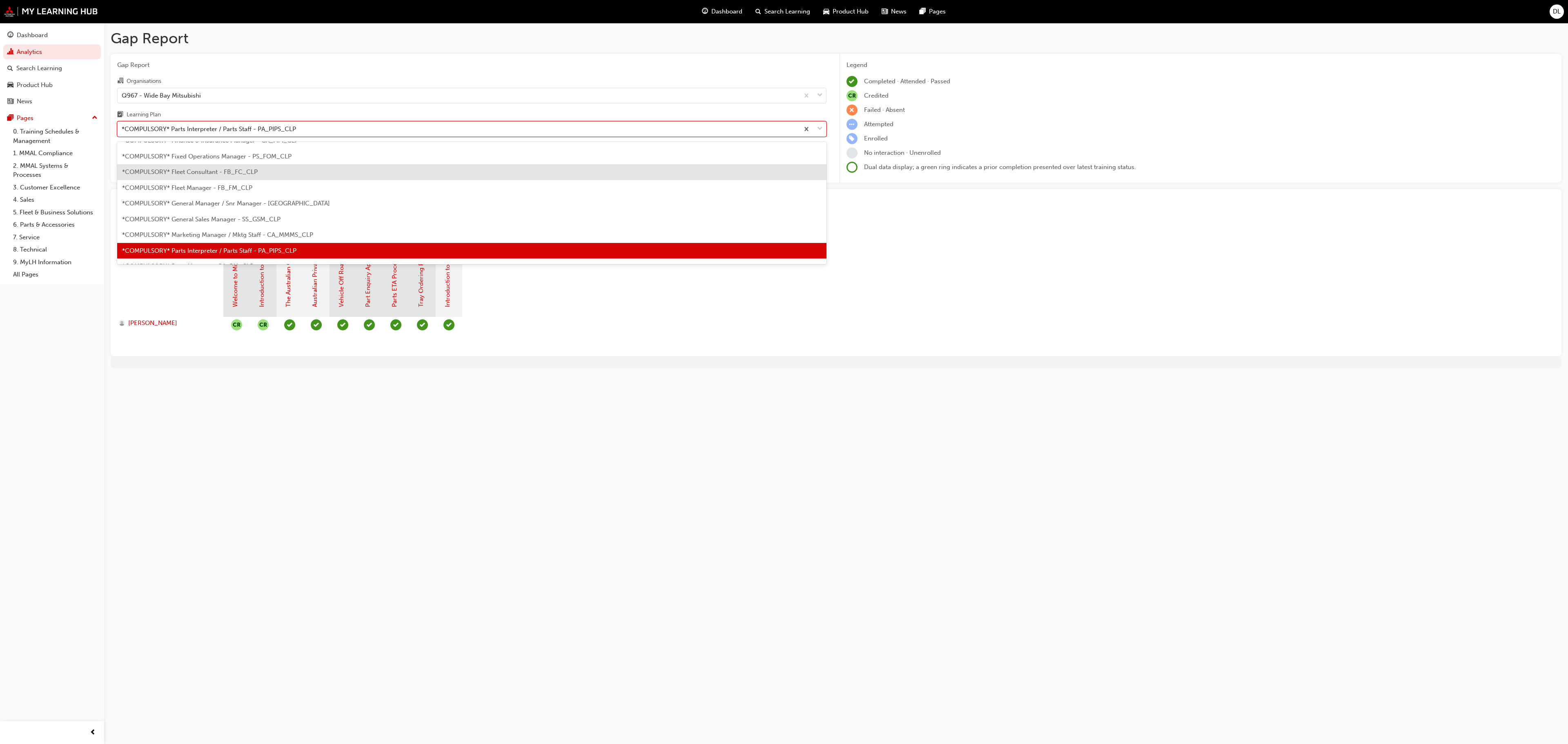
scroll to position [155, 0]
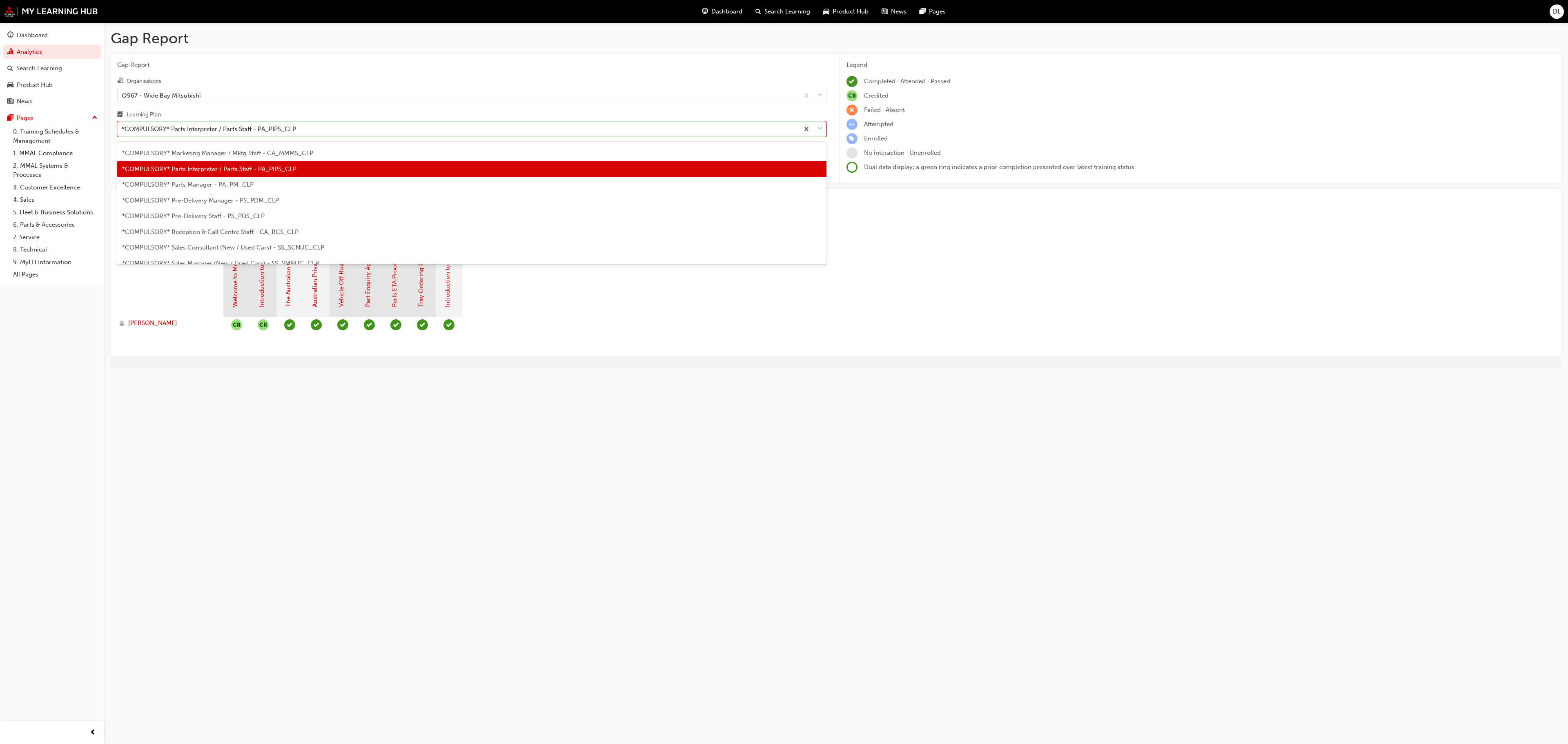
click at [232, 245] on span "*COMPULSORY* Sales Consultant (New / Used Cars) - SS_SCNUC_CLP" at bounding box center [223, 247] width 202 height 7
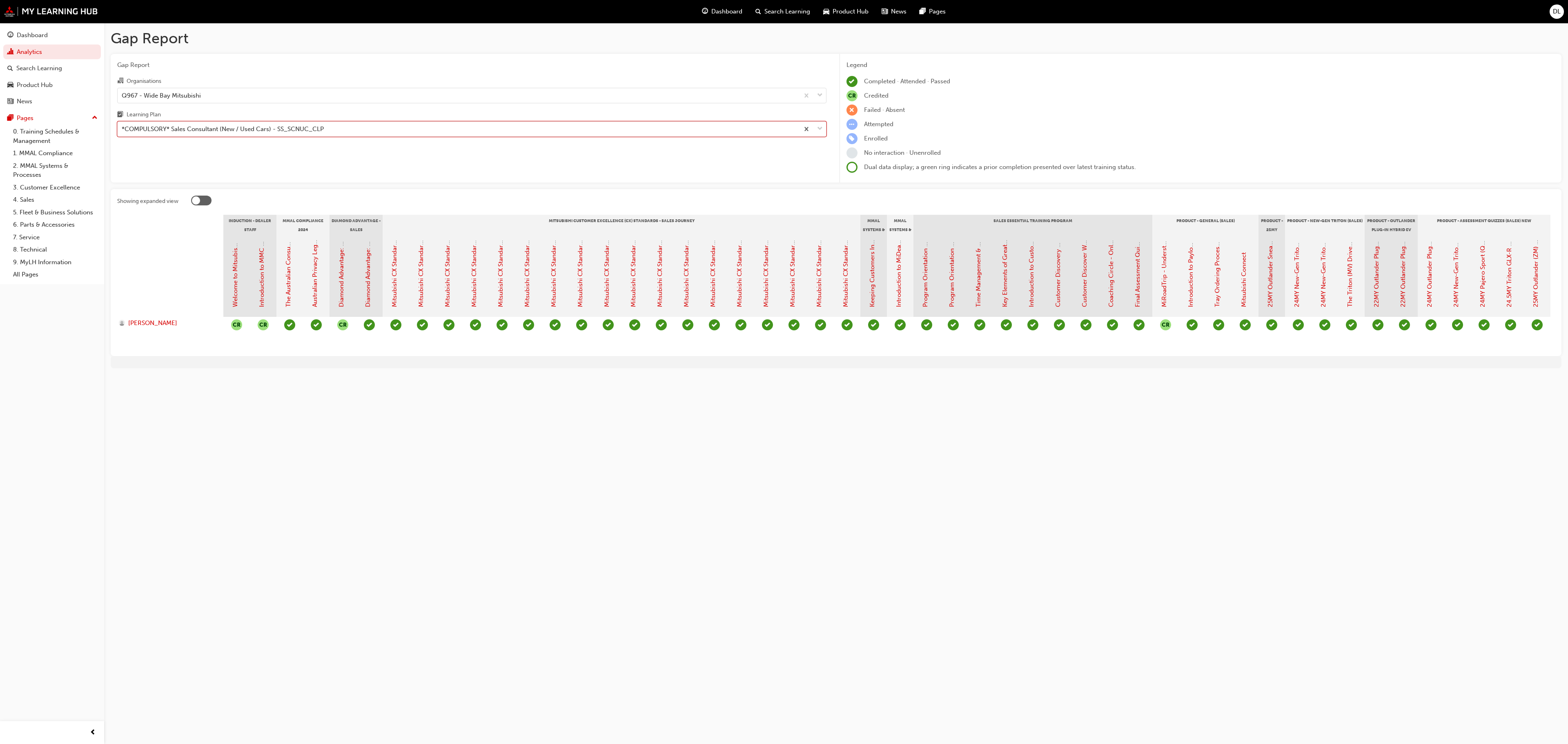
scroll to position [0, 22]
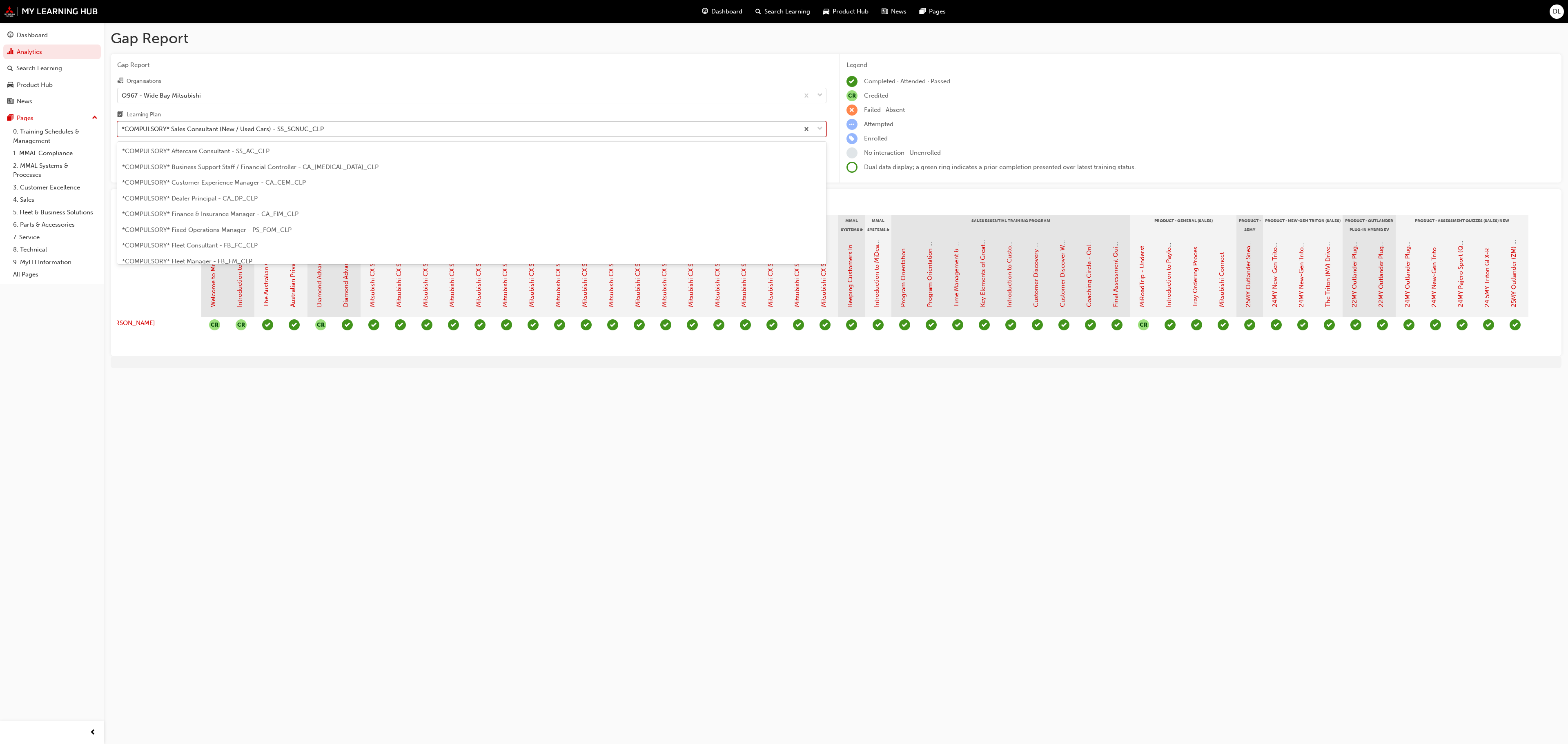
click at [245, 134] on div "*COMPULSORY* Sales Consultant (New / Used Cars) - SS_SCNUC_CLP" at bounding box center [222, 129] width 202 height 9
click at [122, 132] on input "Learning Plan option *COMPULSORY* Sales Consultant (New / Used Cars) - SS_SCNUC…" at bounding box center [121, 129] width 1 height 7
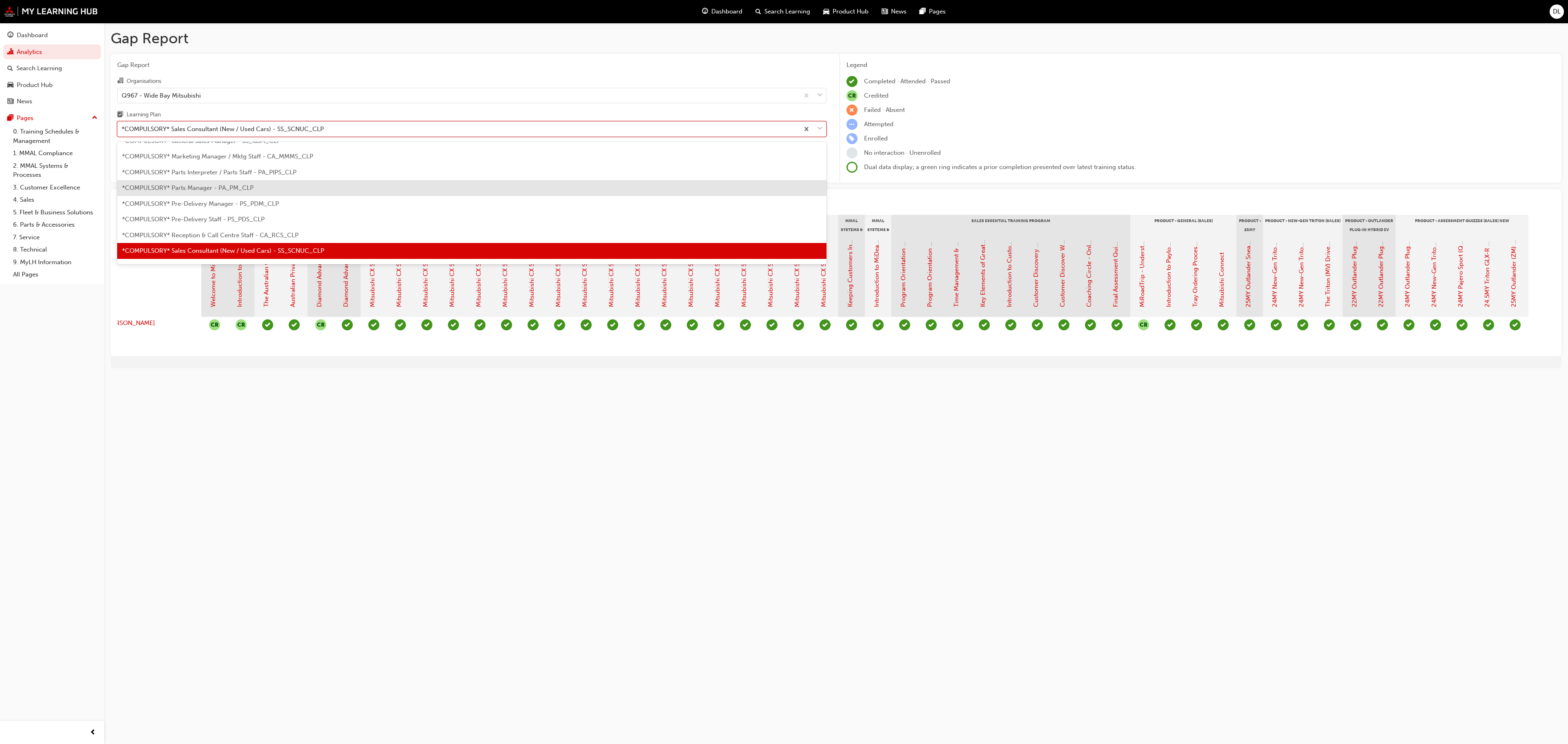
scroll to position [234, 0]
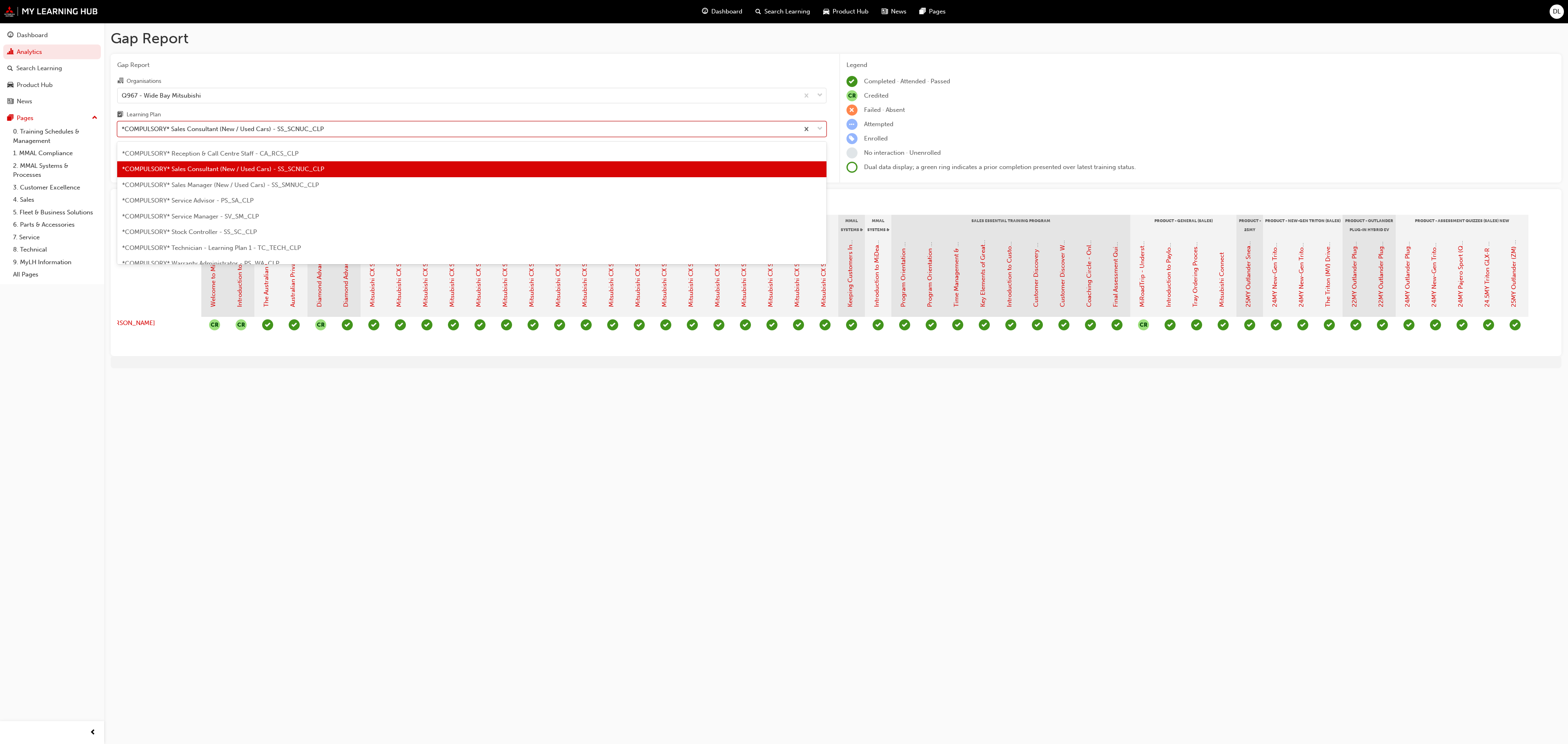
click at [257, 183] on span "*COMPULSORY* Sales Manager (New / Used Cars) - SS_SMNUC_CLP" at bounding box center [221, 185] width 197 height 7
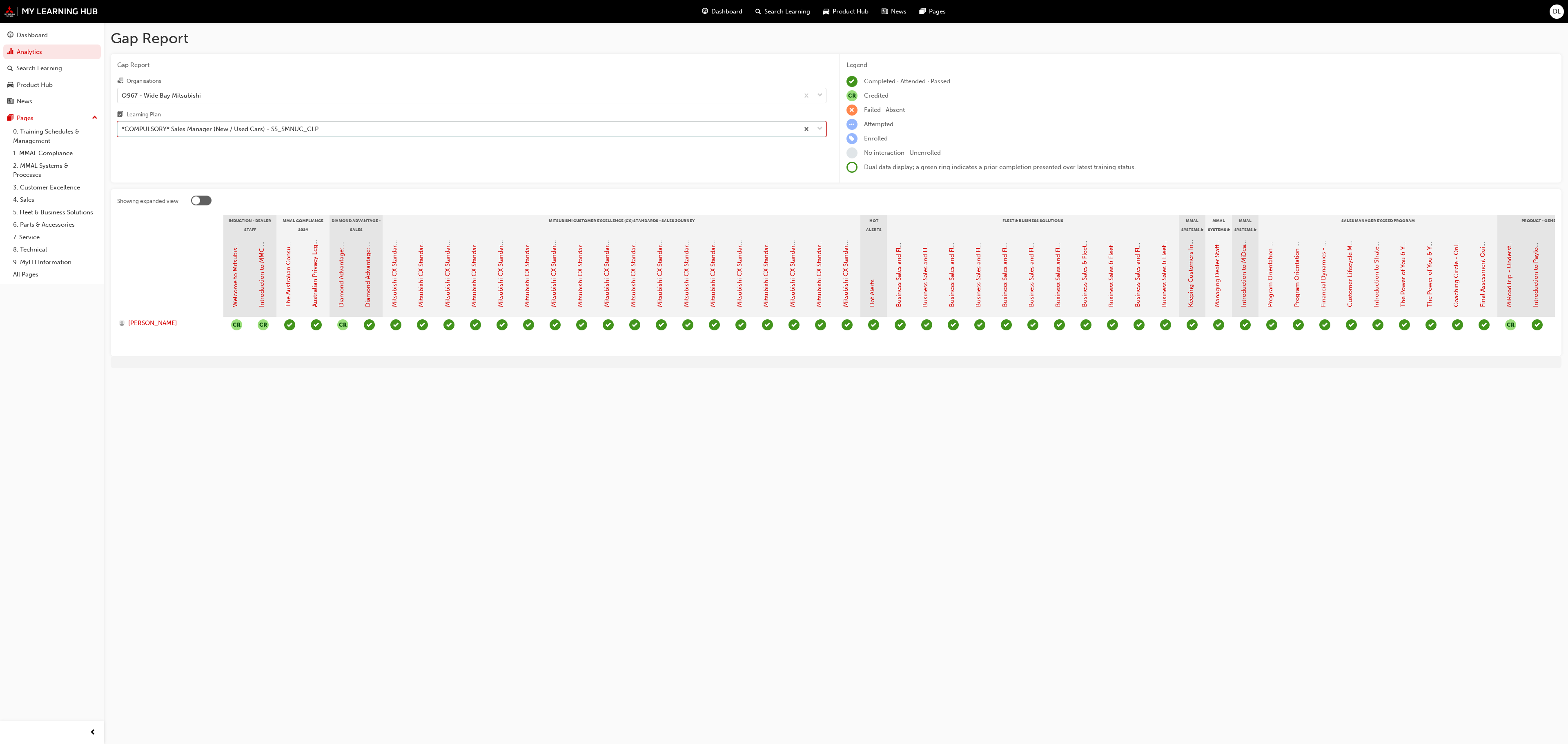
click at [198, 129] on div "*COMPULSORY* Sales Manager (New / Used Cars) - SS_SMNUC_CLP" at bounding box center [220, 129] width 197 height 9
click at [122, 129] on input "Learning Plan option *COMPULSORY* Sales Manager (New / Used Cars) - SS_SMNUC_CL…" at bounding box center [121, 129] width 1 height 7
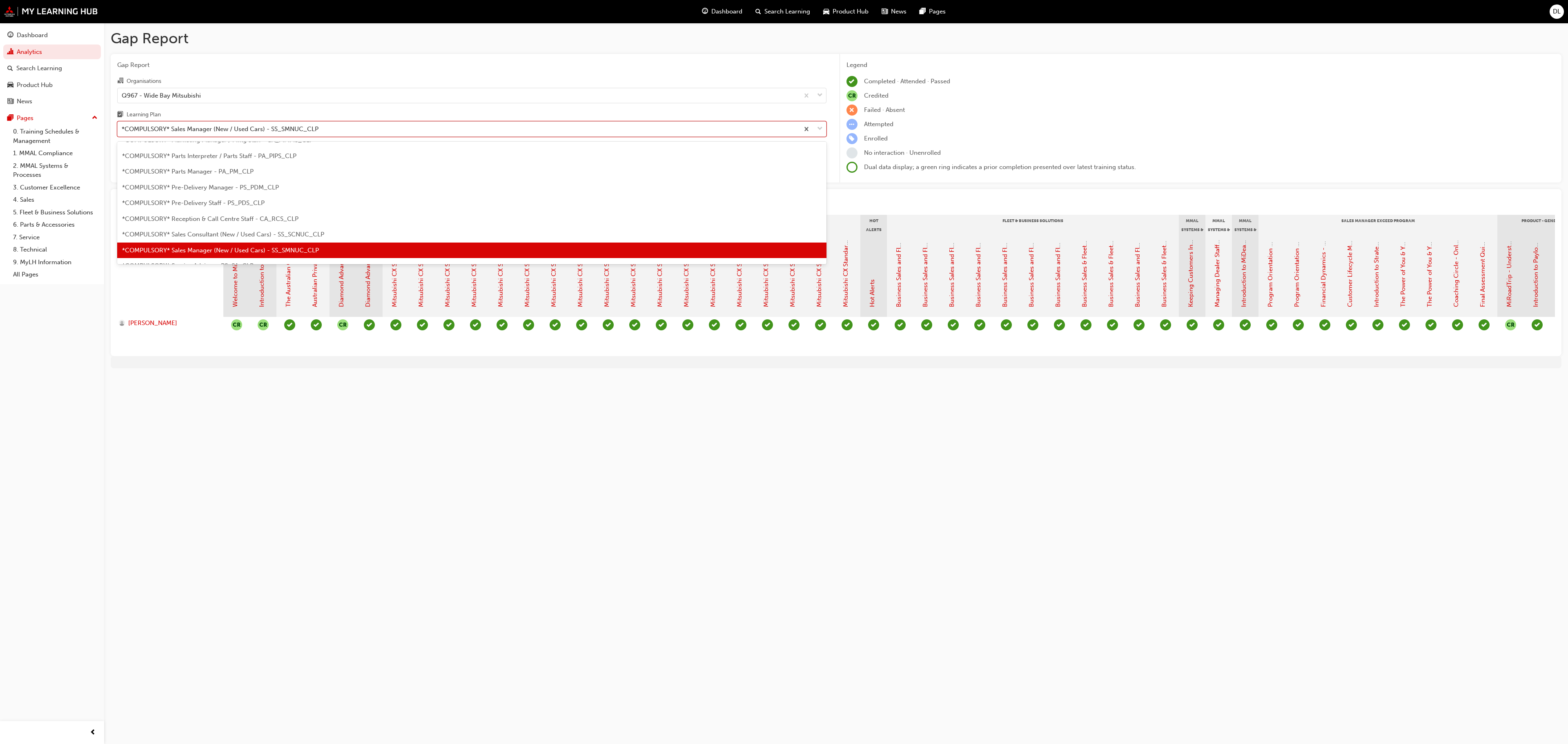
scroll to position [250, 0]
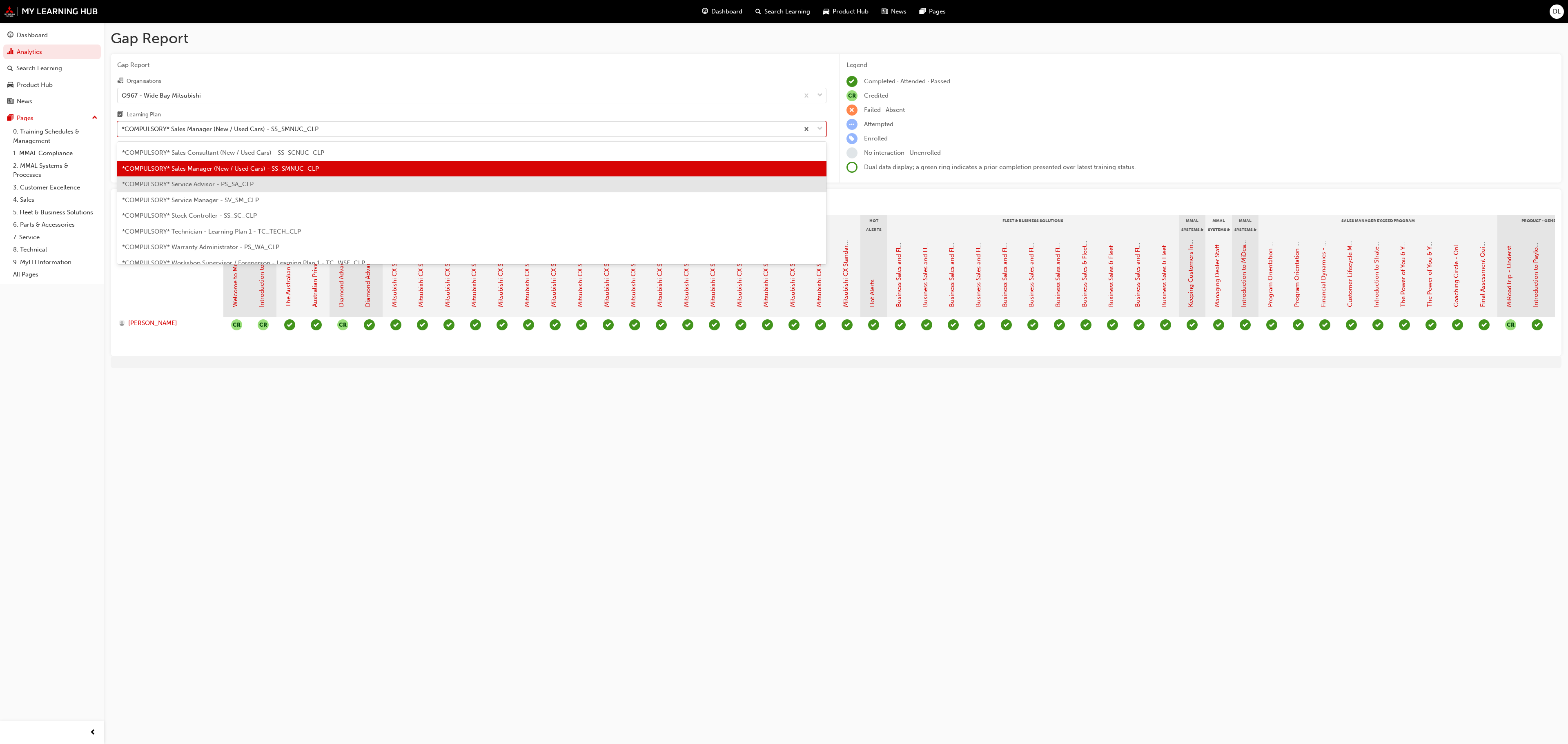
click at [184, 183] on span "*COMPULSORY* Service Advisor - PS_SA_CLP" at bounding box center [188, 184] width 132 height 7
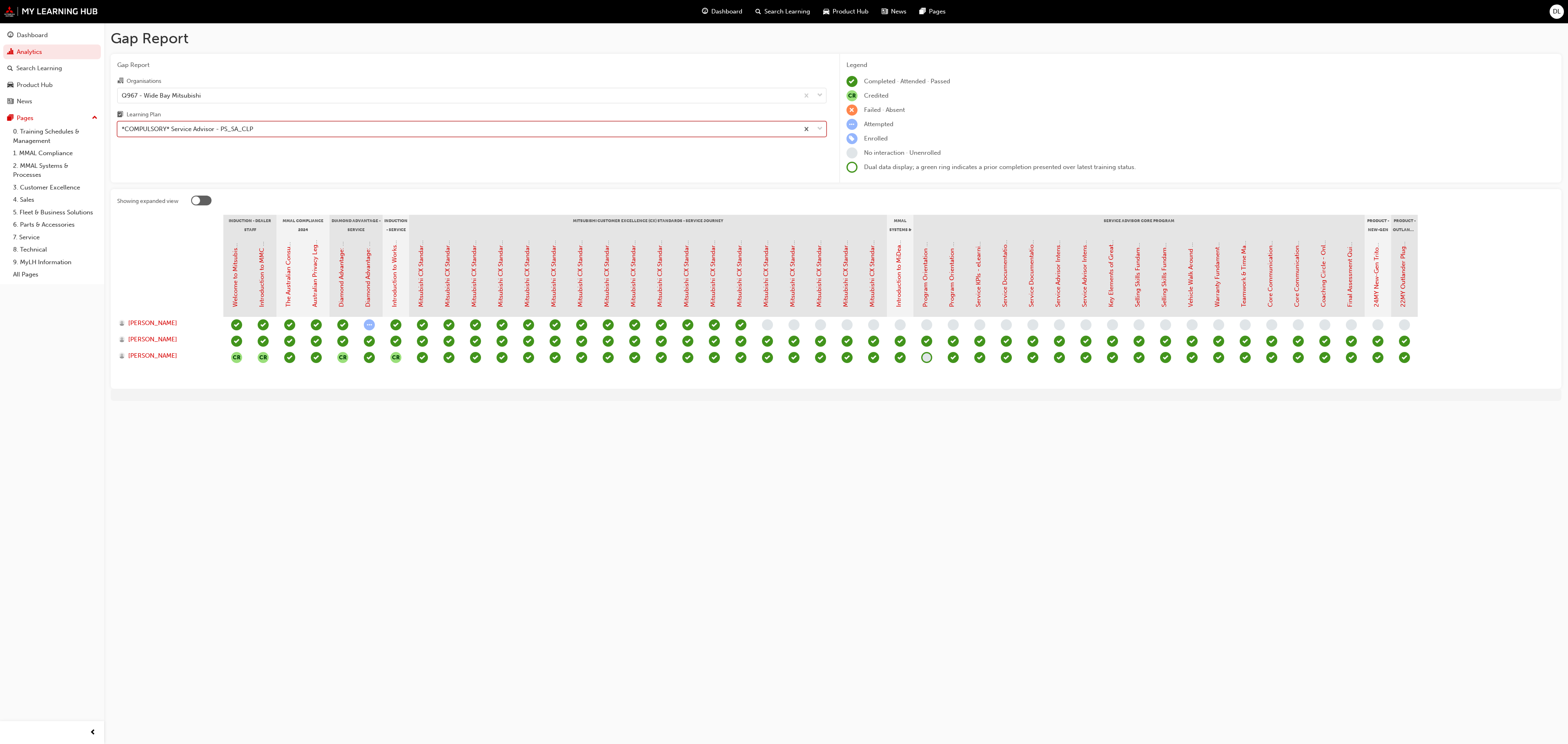
click at [312, 128] on div "*COMPULSORY* Service Advisor - PS_SA_CLP" at bounding box center [458, 130] width 681 height 15
click at [122, 128] on input "Learning Plan option *COMPULSORY* Service Advisor - PS_SA_CLP, selected. 0 resu…" at bounding box center [121, 129] width 1 height 7
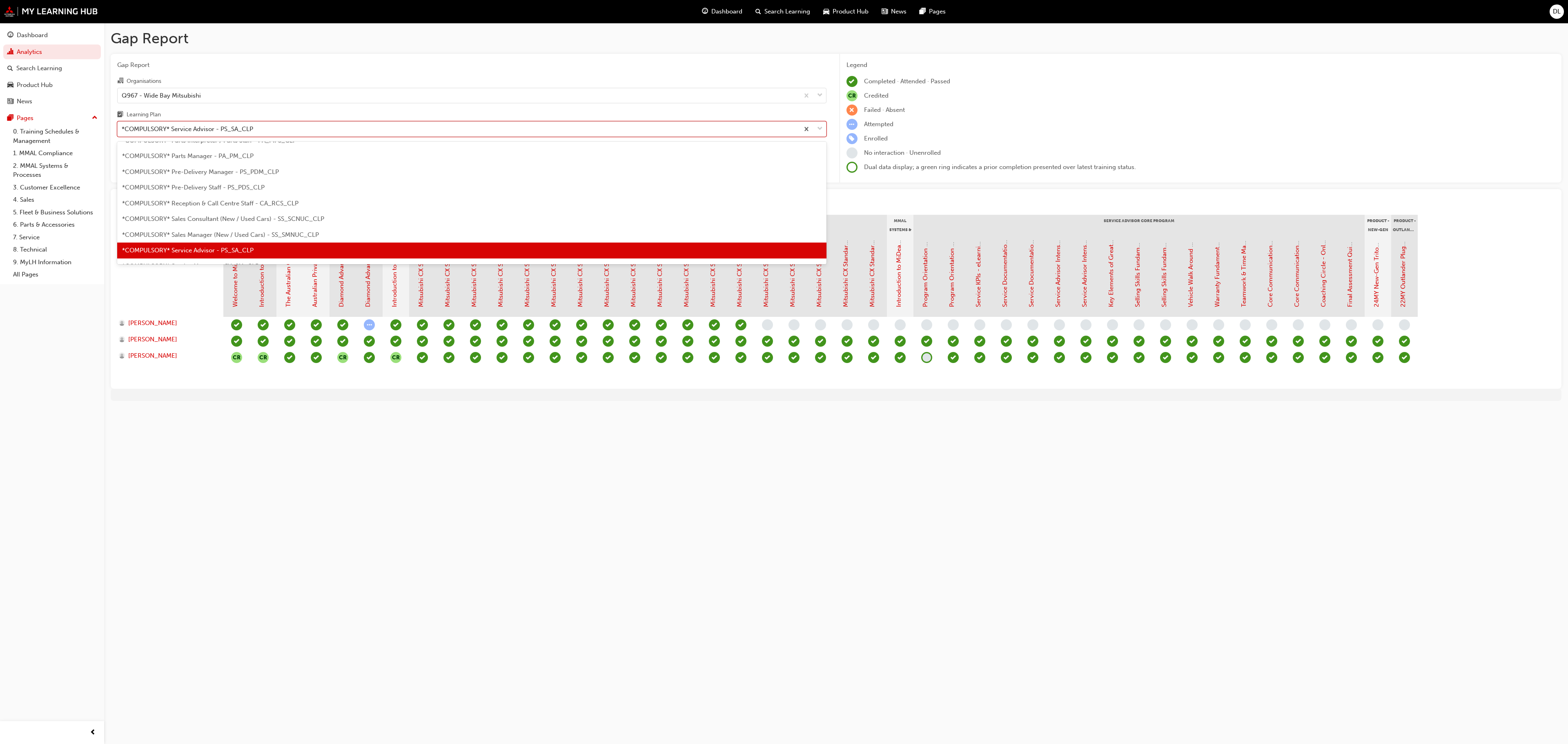
scroll to position [266, 0]
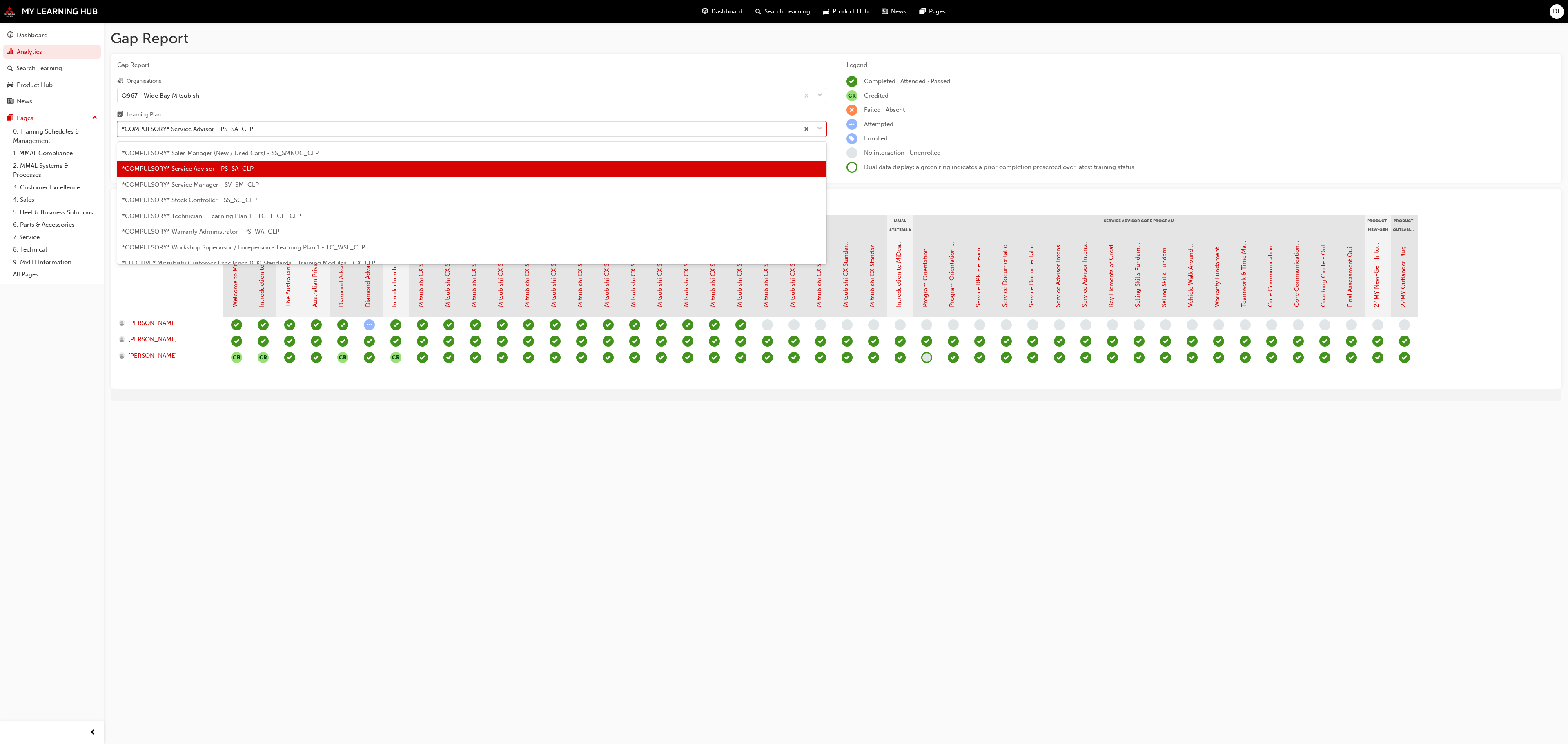
click at [224, 184] on span "*COMPULSORY* Service Manager - SV_SM_CLP" at bounding box center [191, 184] width 137 height 7
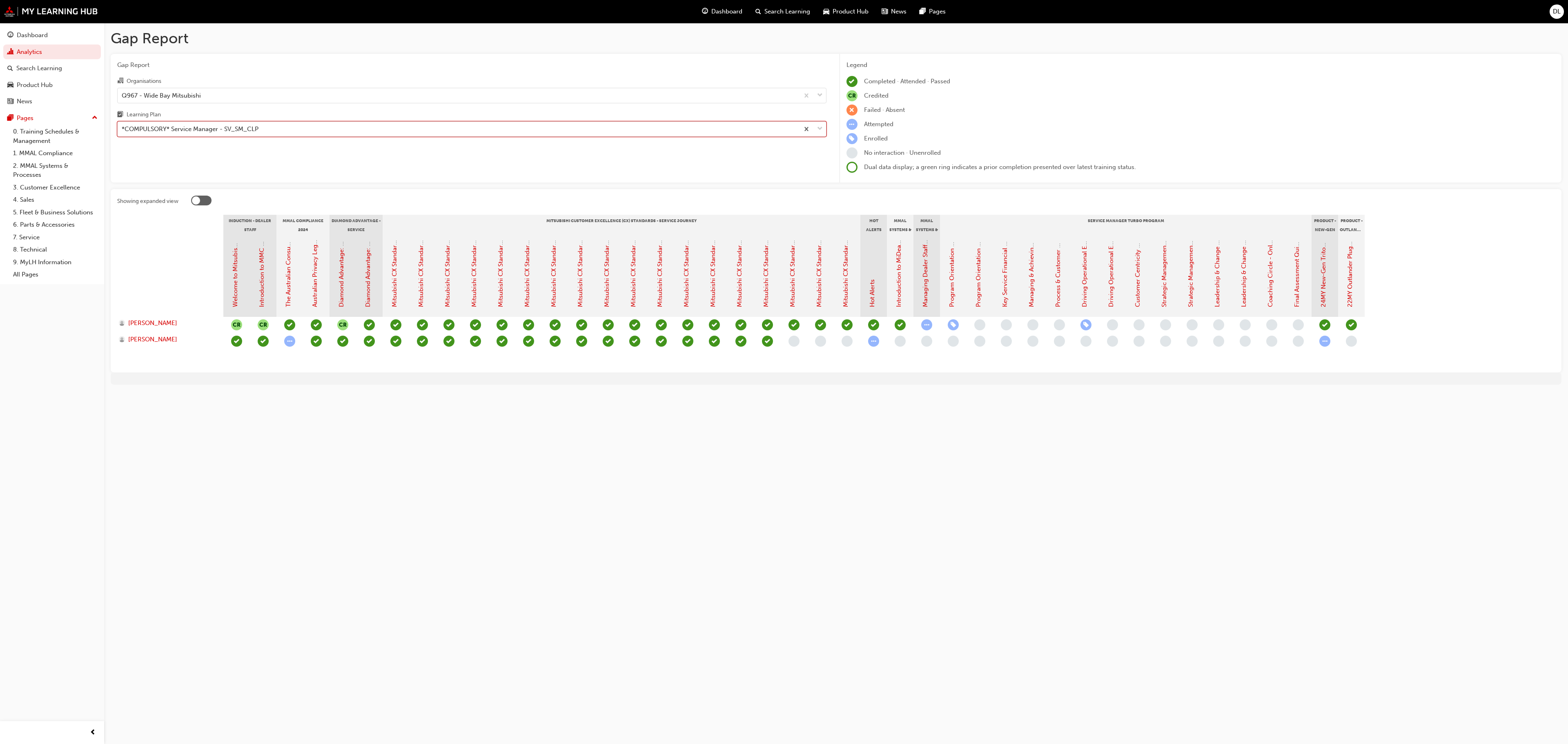
click at [261, 133] on div "*COMPULSORY* Service Manager - SV_SM_CLP" at bounding box center [458, 130] width 681 height 15
click at [122, 132] on input "Learning Plan option *COMPULSORY* Service Manager - SV_SM_CLP, selected. 0 resu…" at bounding box center [121, 129] width 1 height 7
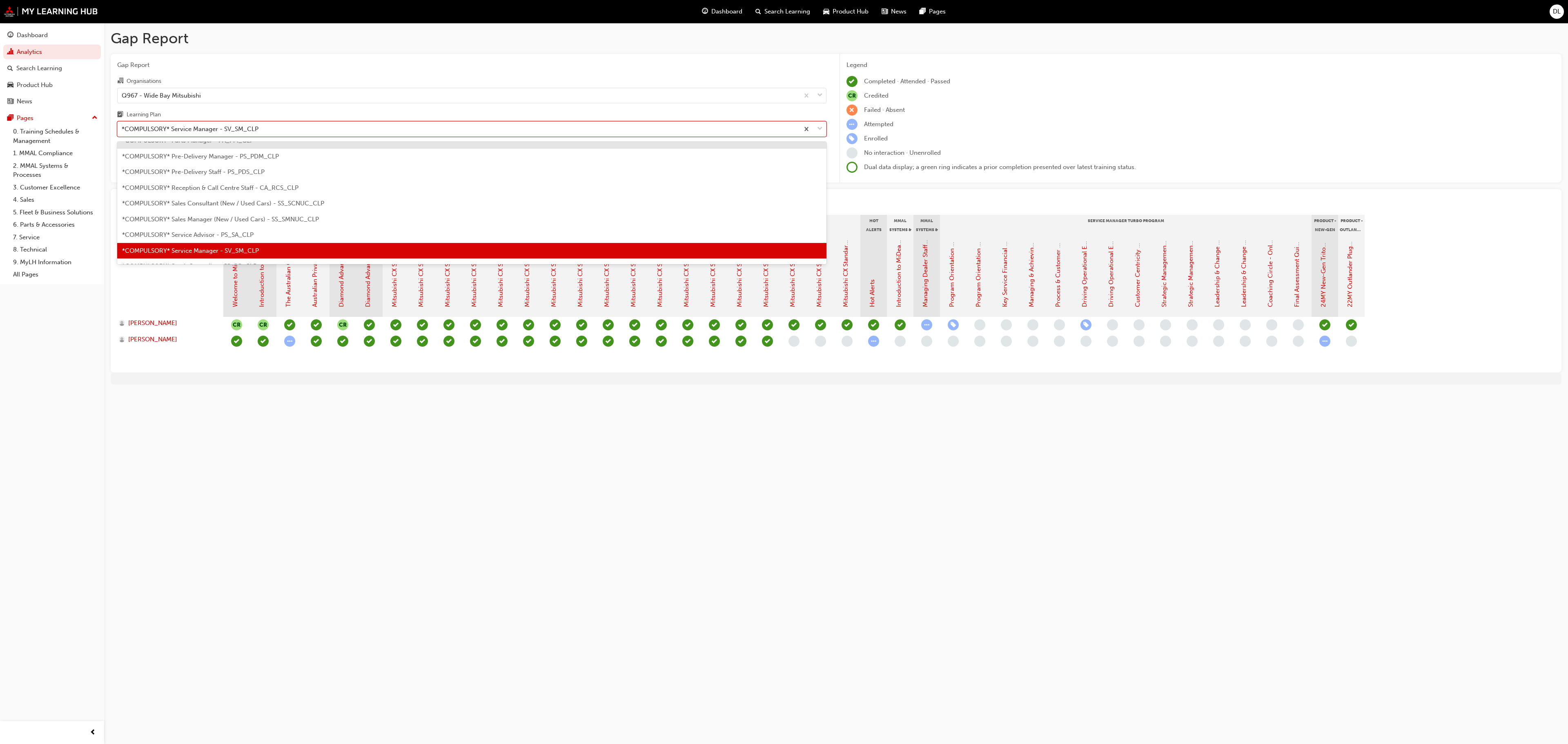
scroll to position [281, 0]
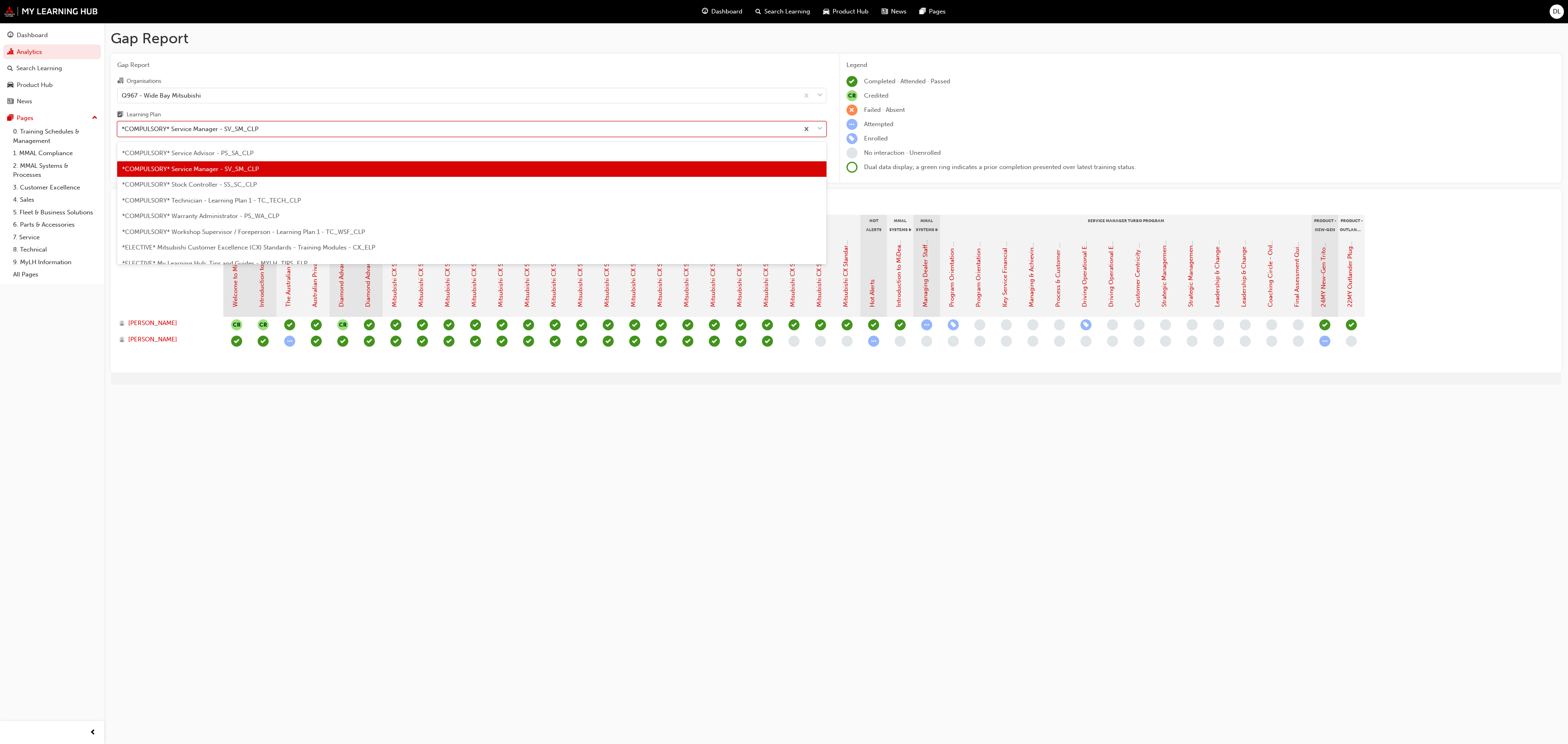
click at [205, 187] on span "*COMPULSORY* Stock Controller - SS_SC_CLP" at bounding box center [190, 184] width 135 height 7
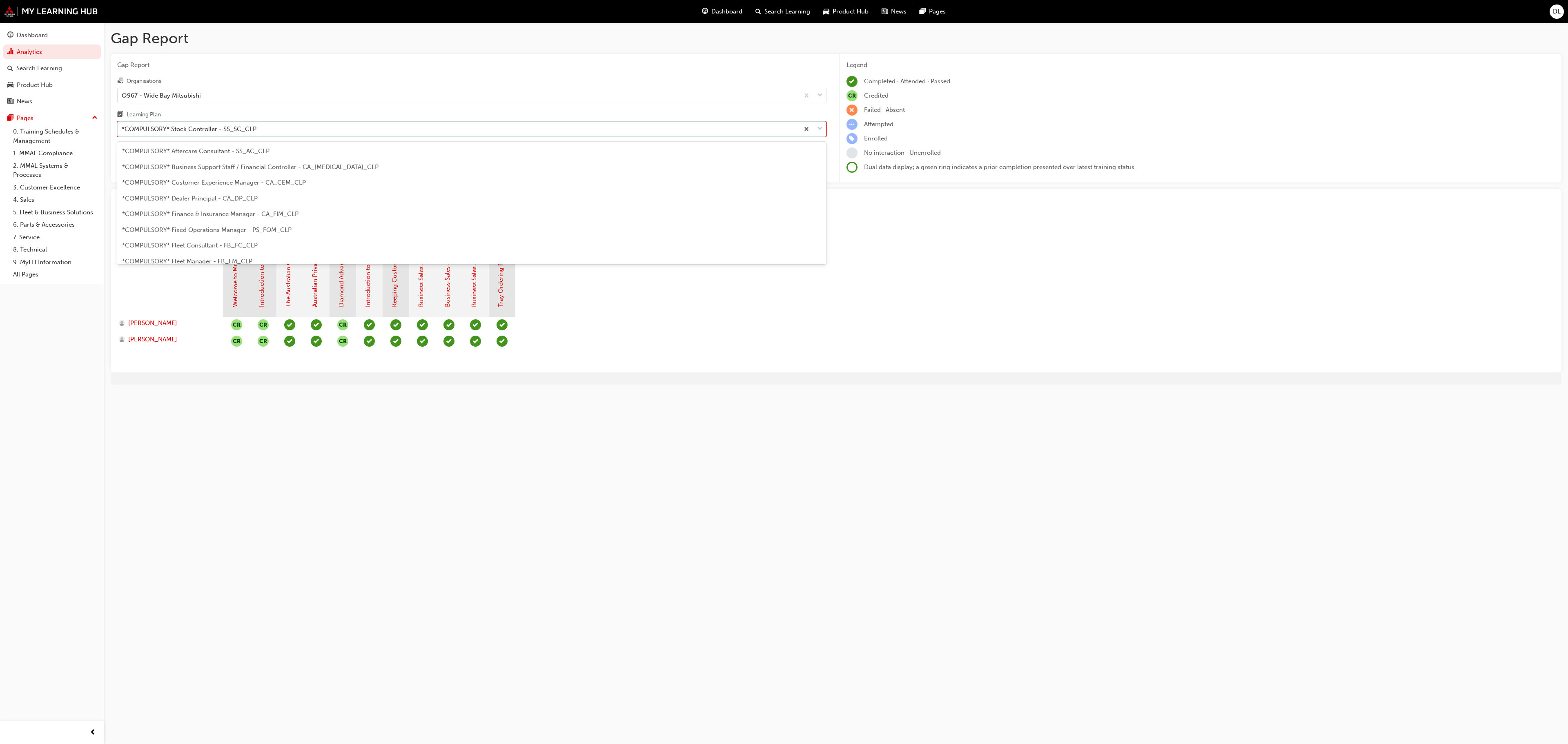
click at [321, 128] on div "*COMPULSORY* Stock Controller - SS_SC_CLP" at bounding box center [458, 130] width 681 height 15
click at [122, 128] on input "Learning Plan option *COMPULSORY* Stock Controller - SS_SC_CLP, selected. optio…" at bounding box center [121, 129] width 1 height 7
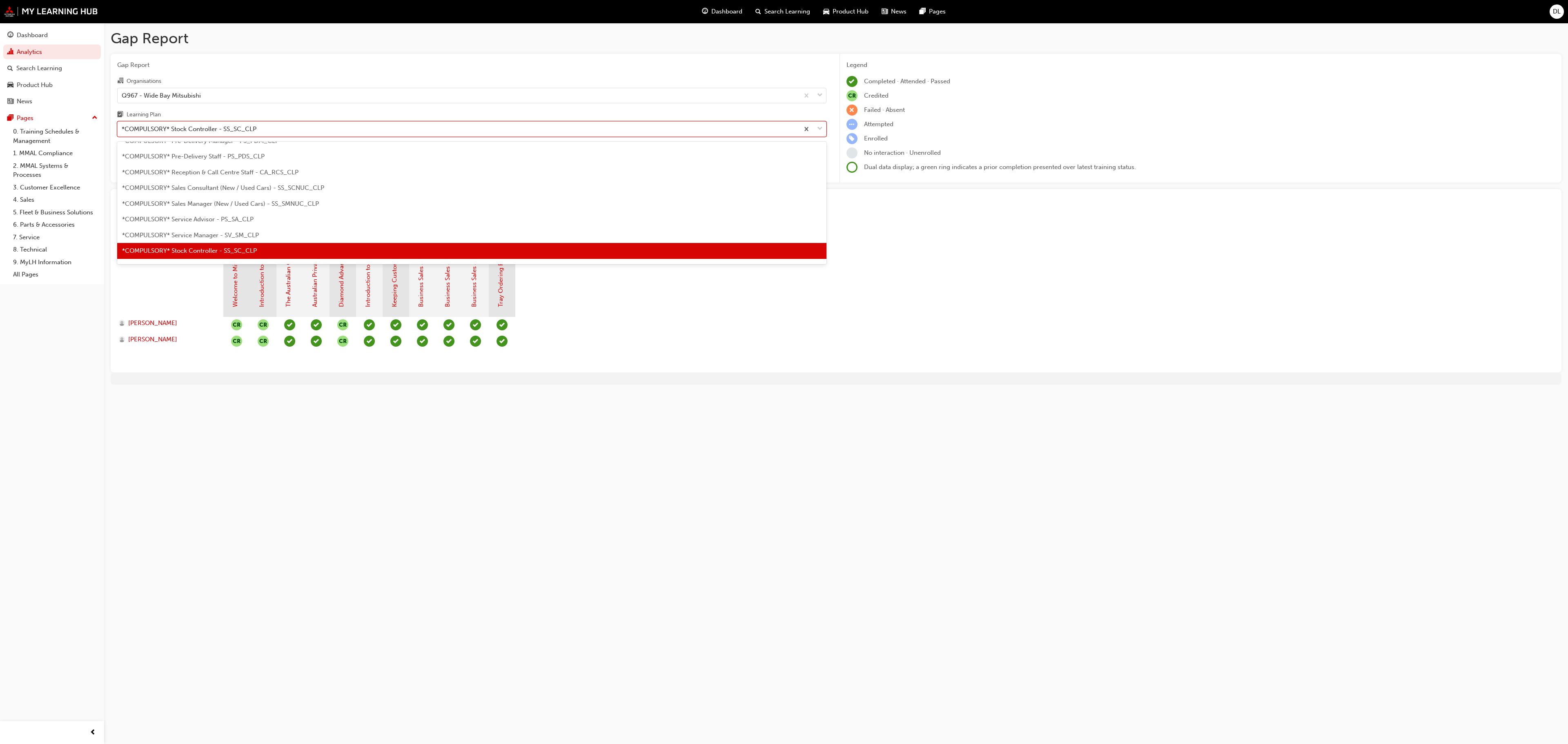
scroll to position [297, 0]
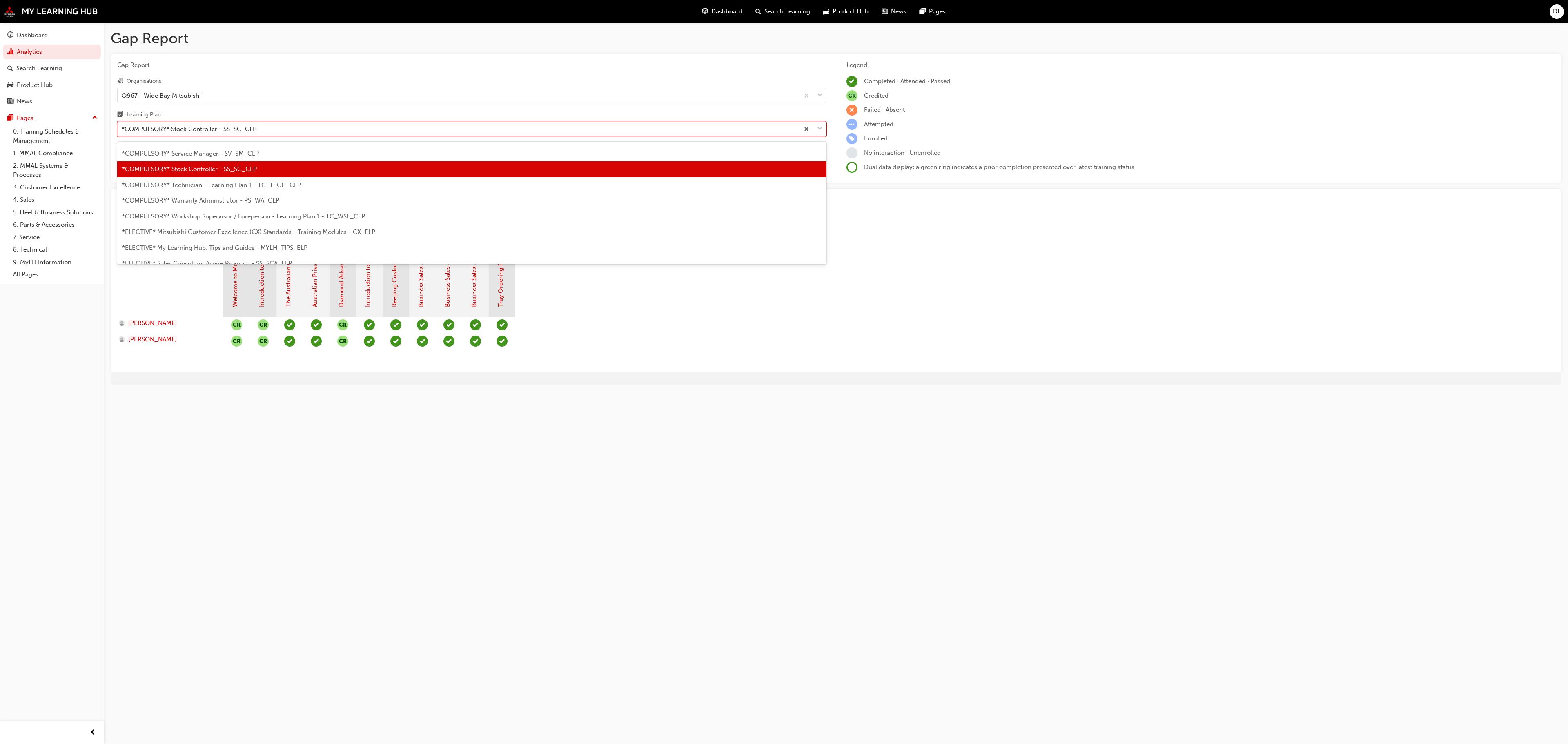
click at [234, 190] on div "*COMPULSORY* Technician - Learning Plan 1 - TC_TECH_CLP" at bounding box center [471, 184] width 710 height 16
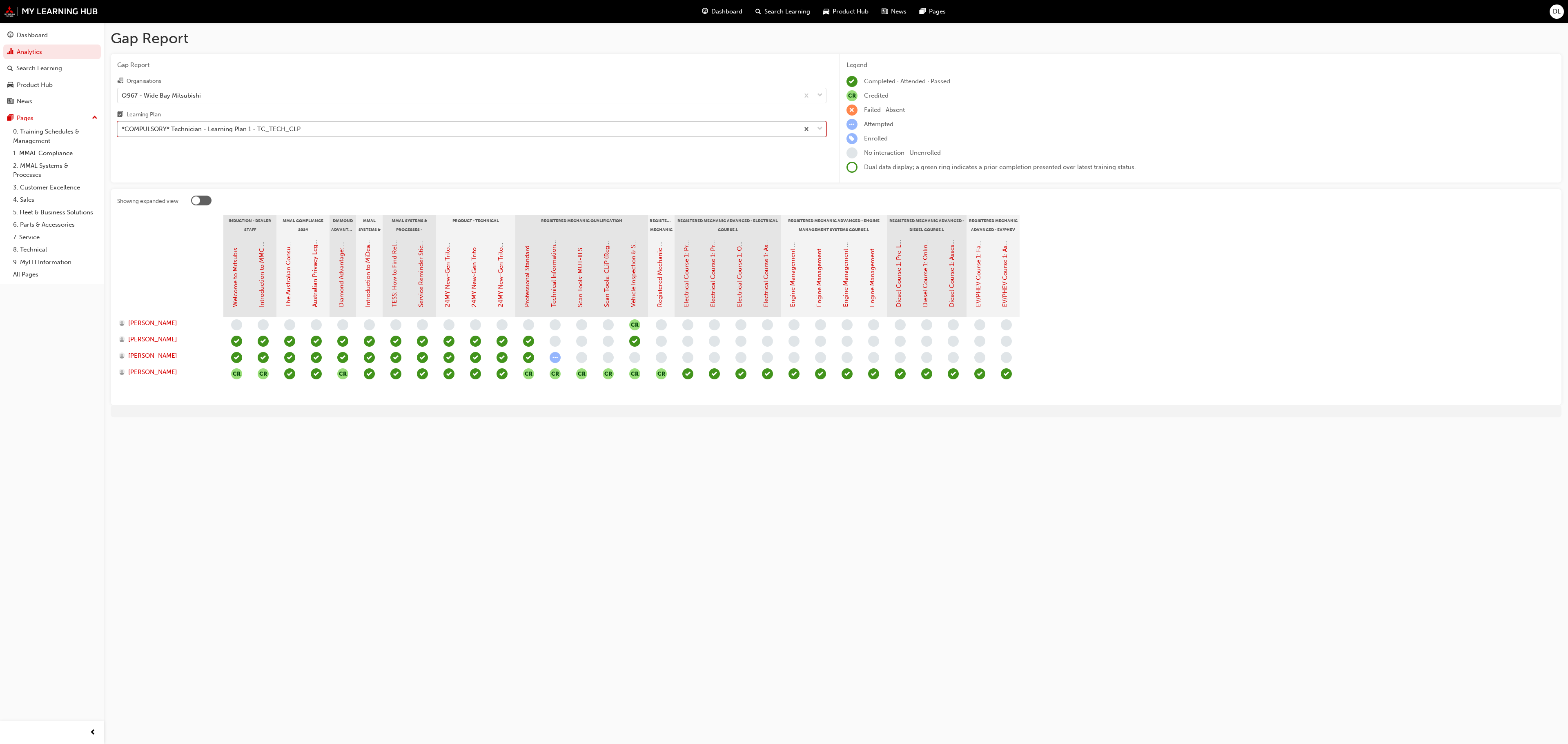
click at [193, 124] on div "*COMPULSORY* Technician - Learning Plan 1 - TC_TECH_CLP" at bounding box center [458, 130] width 681 height 15
click at [122, 125] on input "Learning Plan option *COMPULSORY* Technician - Learning Plan 1 - TC_TECH_CLP, s…" at bounding box center [121, 129] width 1 height 7
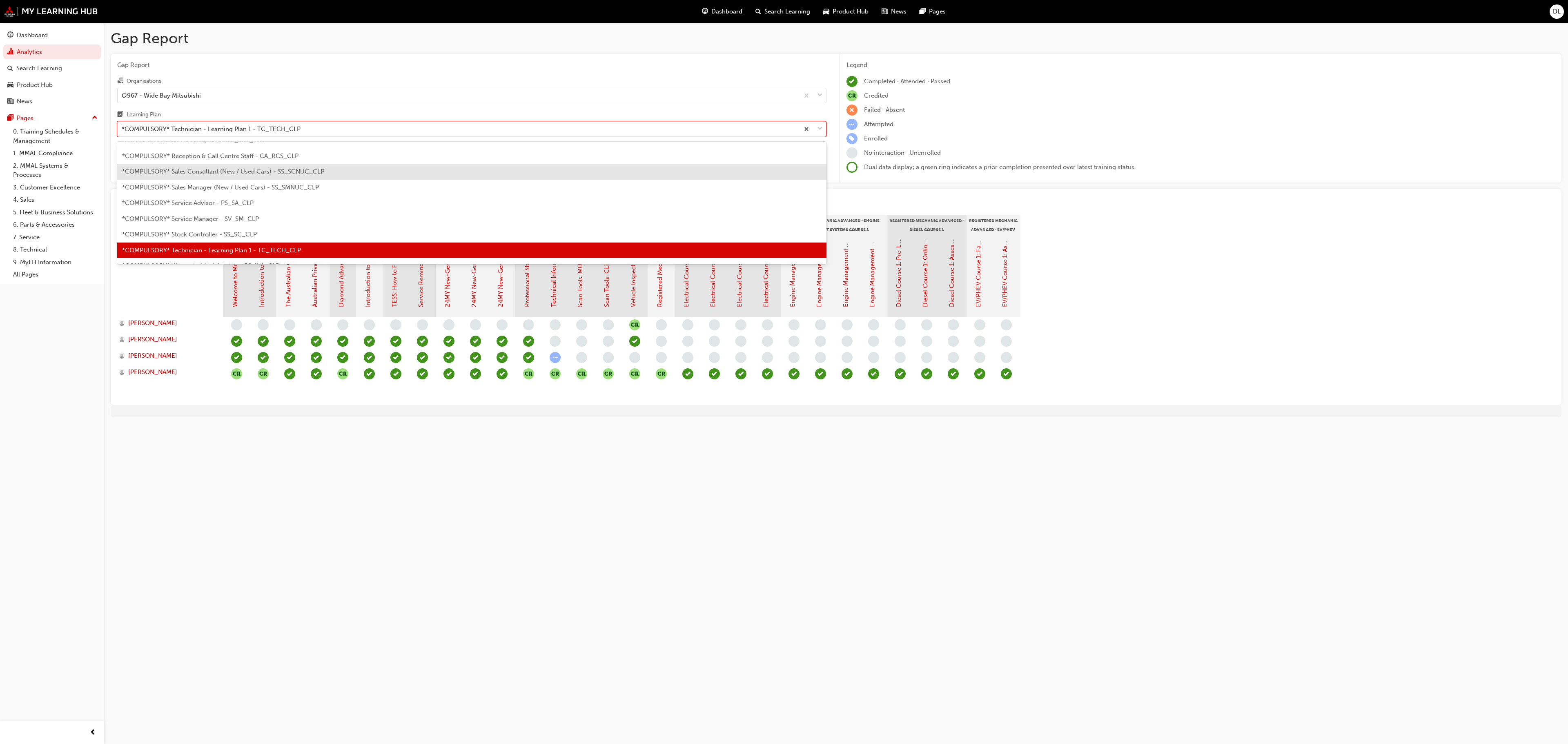
scroll to position [313, 0]
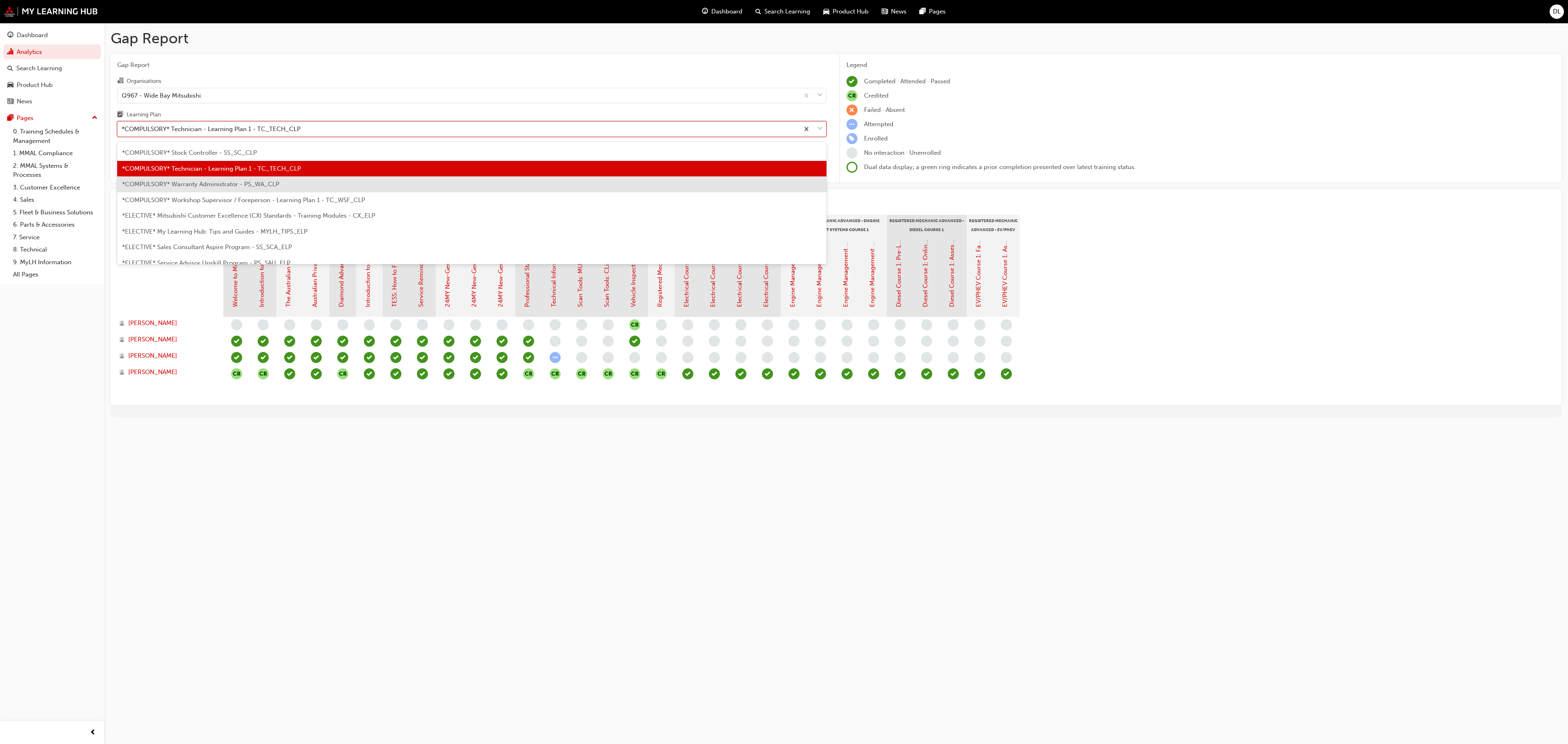
click at [219, 183] on span "*COMPULSORY* Warranty Administrator - PS_WA_CLP" at bounding box center [201, 184] width 157 height 7
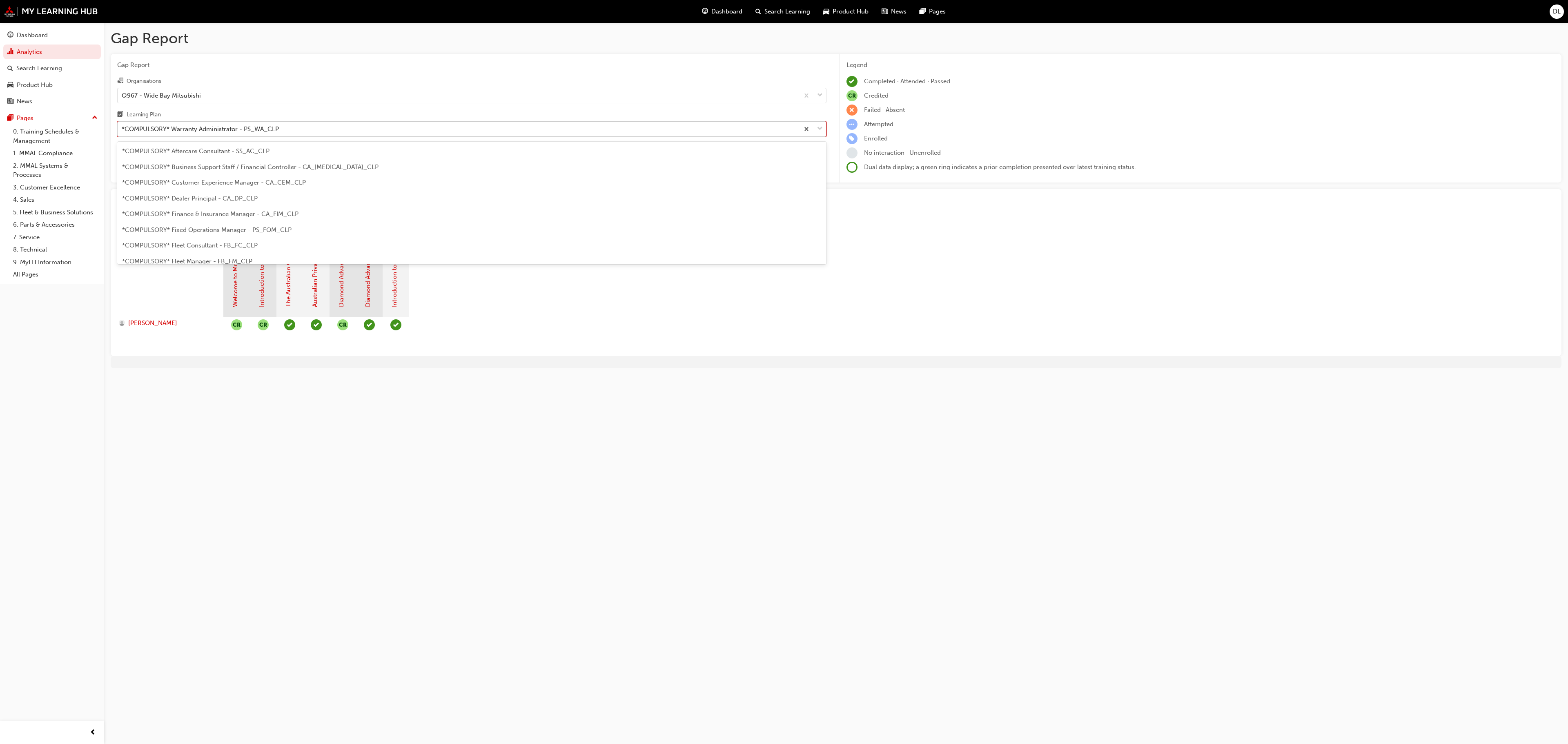
click at [341, 128] on div "*COMPULSORY* Warranty Administrator - PS_WA_CLP" at bounding box center [458, 130] width 681 height 15
click at [122, 128] on input "Learning Plan option *COMPULSORY* Warranty Administrator - PS_WA_CLP, selected.…" at bounding box center [121, 129] width 1 height 7
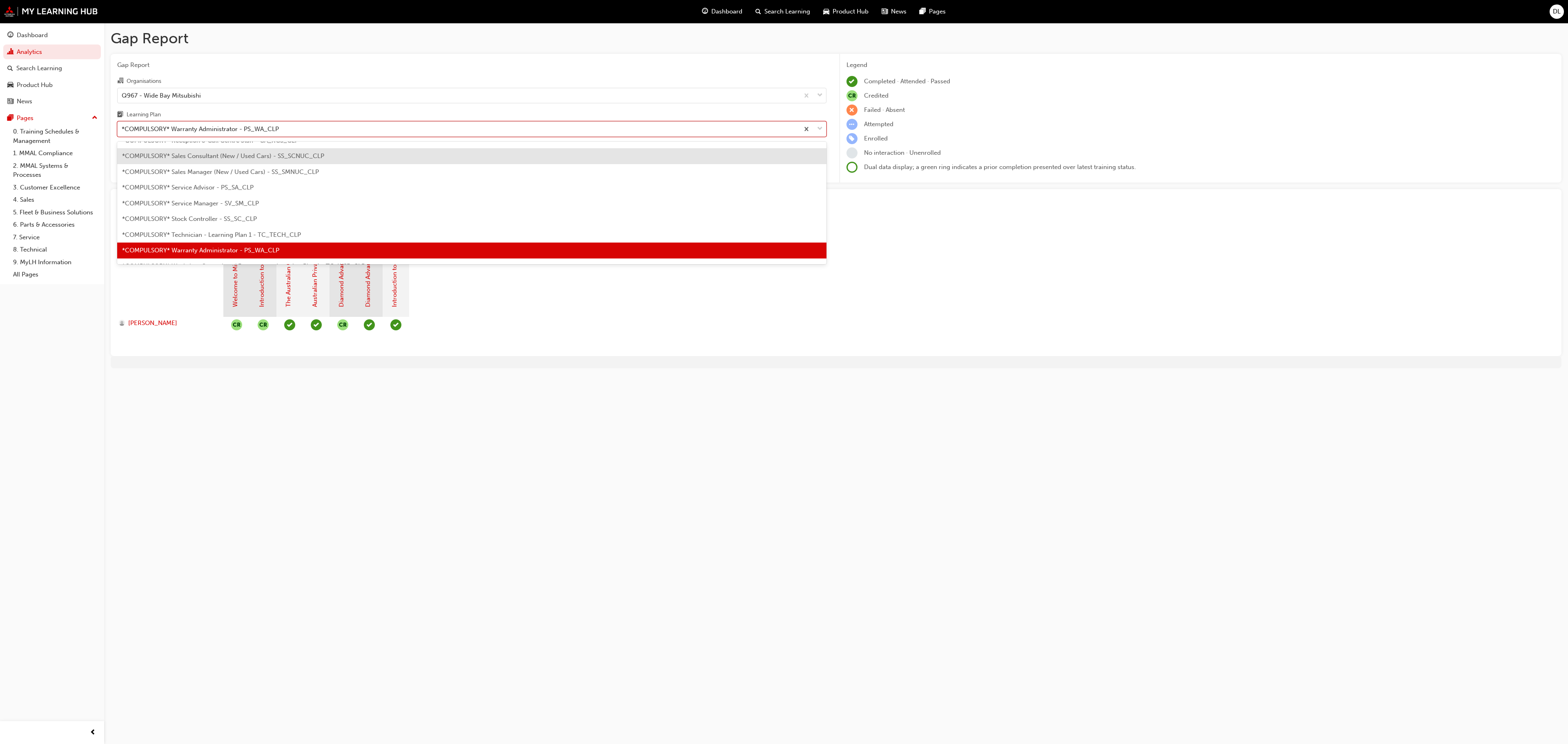
scroll to position [329, 0]
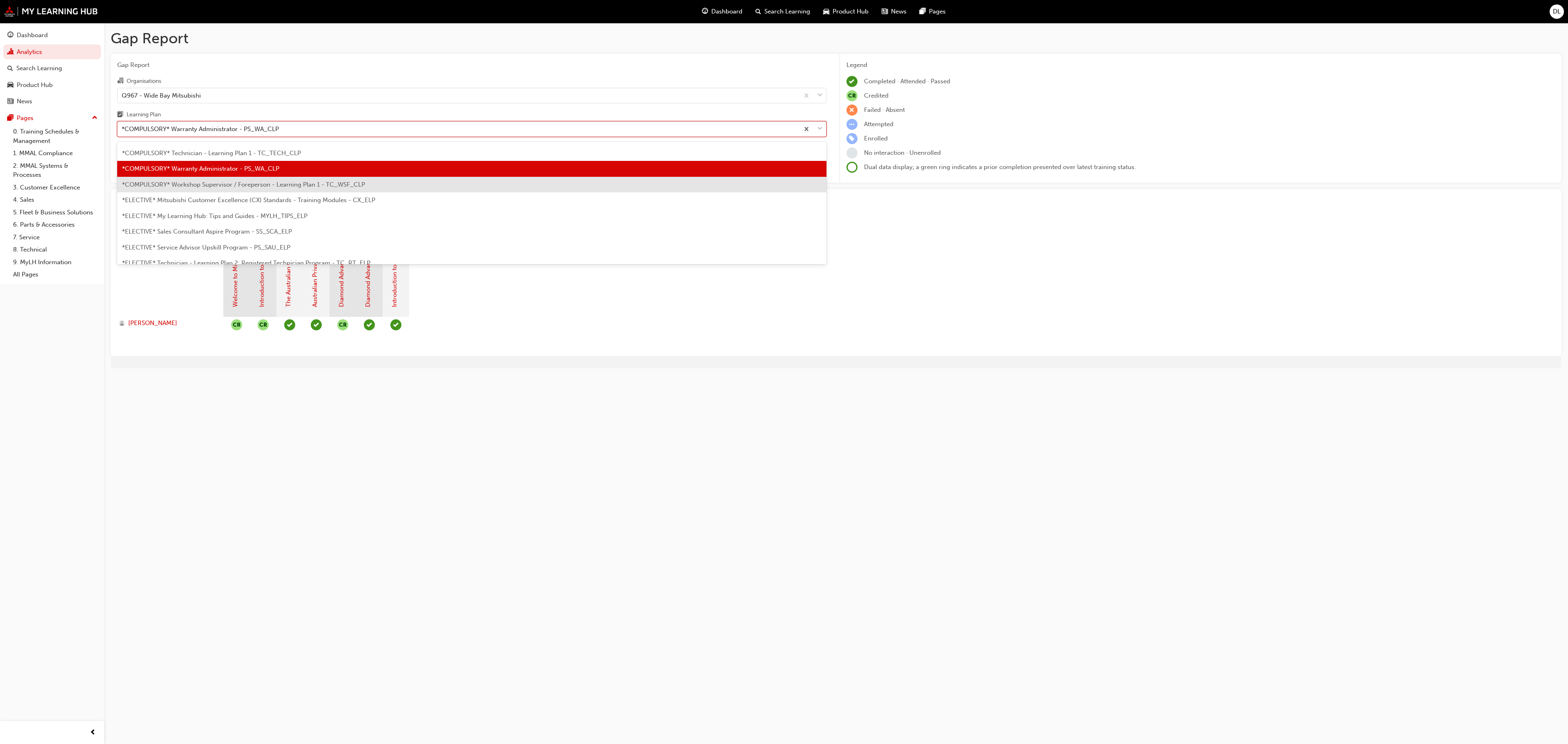
click at [267, 182] on span "*COMPULSORY* Workshop Supervisor / Foreperson - Learning Plan 1 - TC_WSF_CLP" at bounding box center [244, 184] width 243 height 7
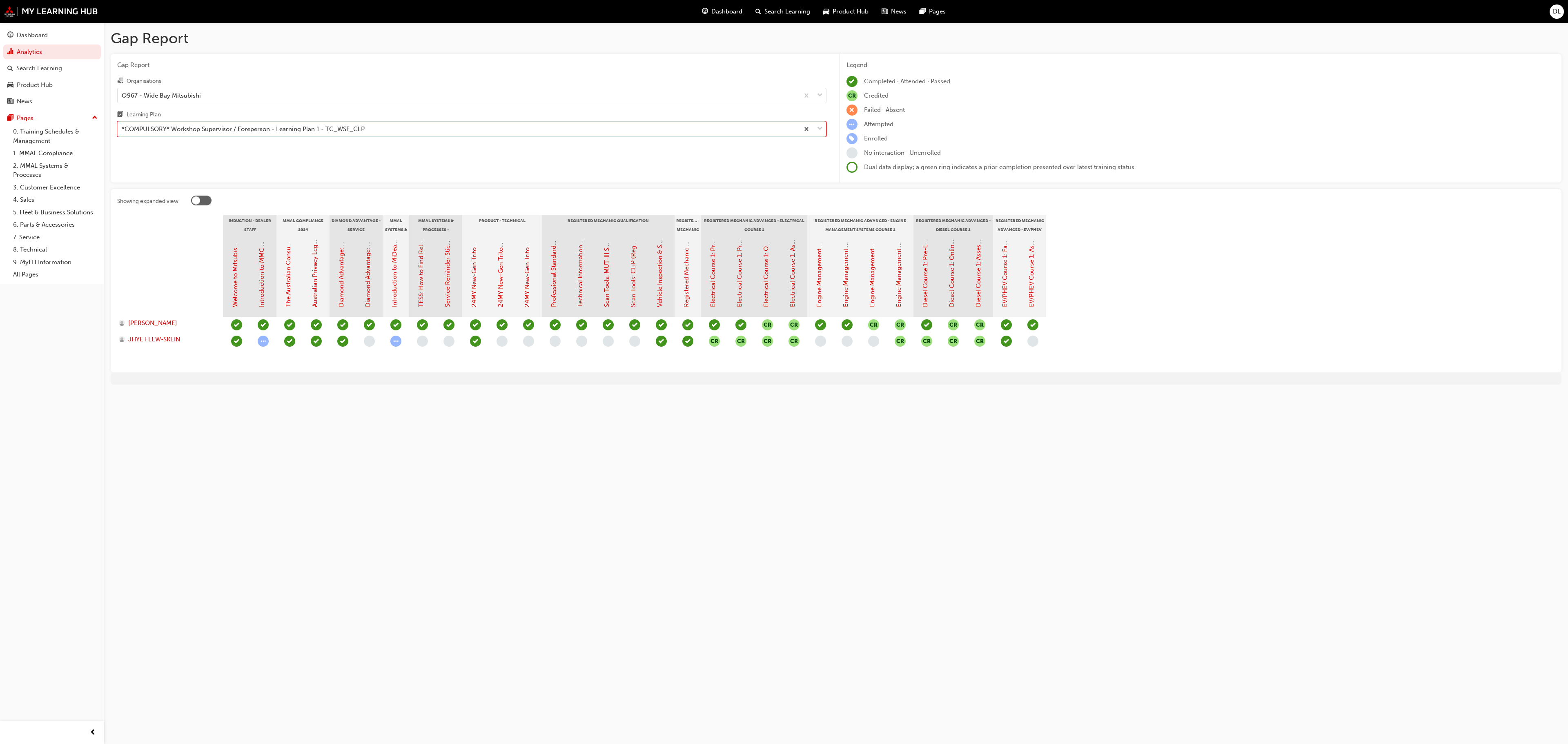
click at [260, 126] on div "*COMPULSORY* Workshop Supervisor / Foreperson - Learning Plan 1 - TC_WSF_CLP" at bounding box center [243, 129] width 243 height 9
click at [122, 126] on input "Learning Plan option *COMPULSORY* Workshop Supervisor / Foreperson - Learning P…" at bounding box center [121, 129] width 1 height 7
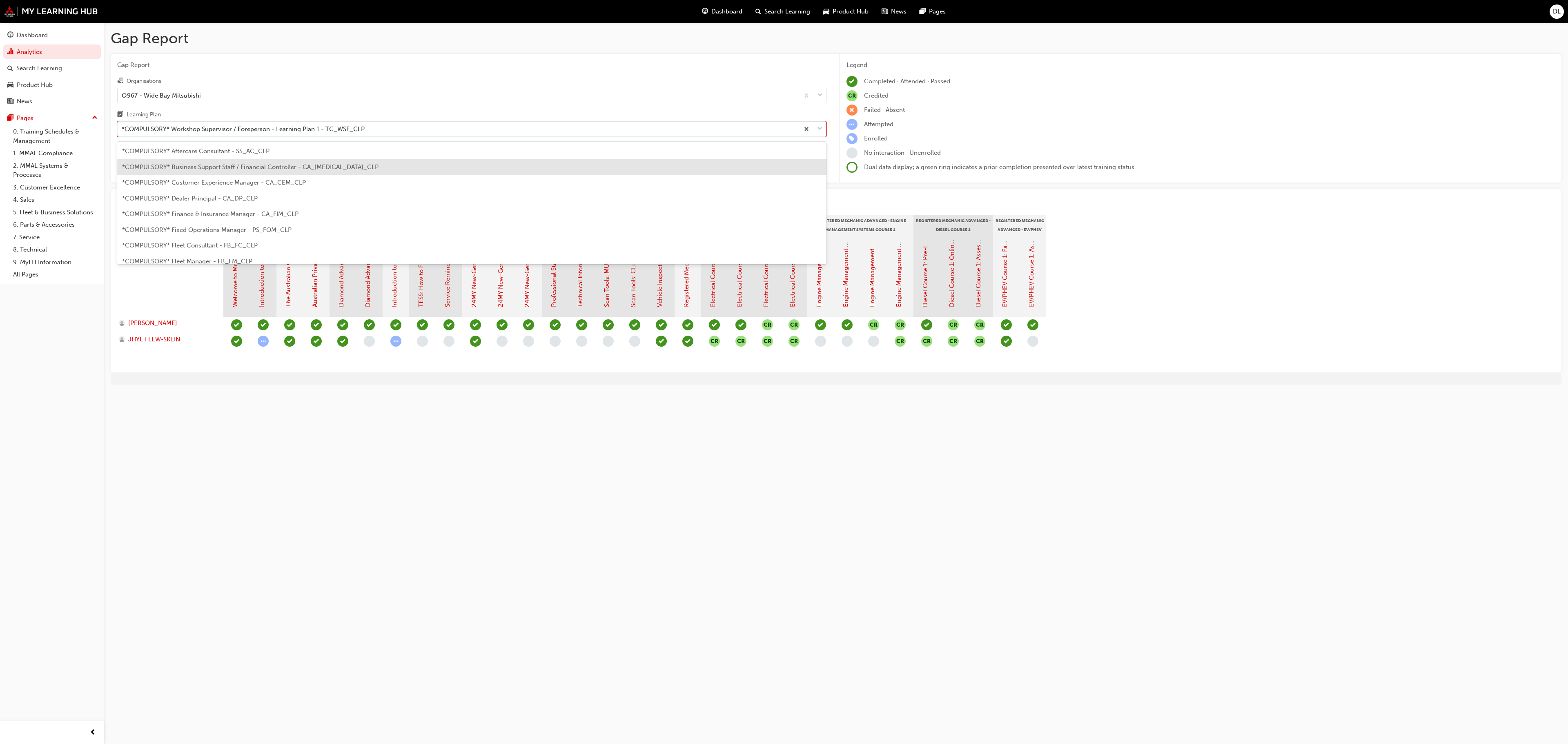
click at [221, 166] on span "*COMPULSORY* Business Support Staff / Financial Controller - CA_[MEDICAL_DATA]_…" at bounding box center [250, 167] width 257 height 7
